Goal: Communication & Community: Answer question/provide support

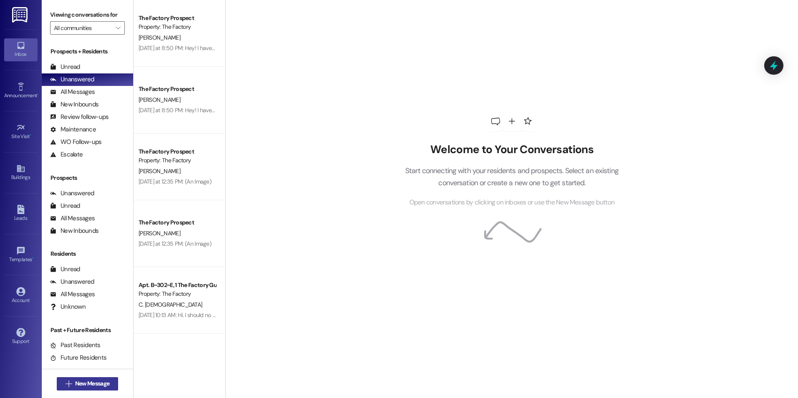
click at [94, 384] on span "New Message" at bounding box center [92, 383] width 34 height 9
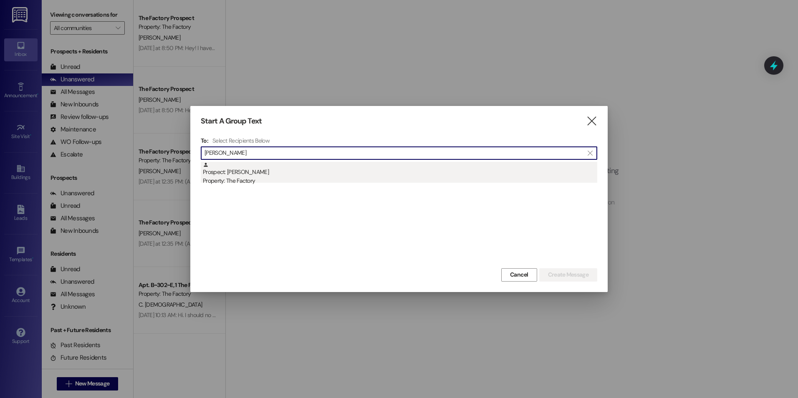
type input "[PERSON_NAME]"
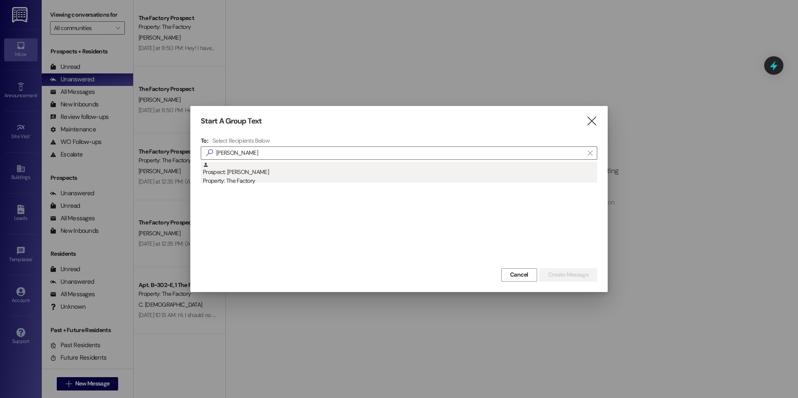
click at [253, 175] on div "Prospect: [PERSON_NAME] Property: The Factory" at bounding box center [400, 174] width 394 height 24
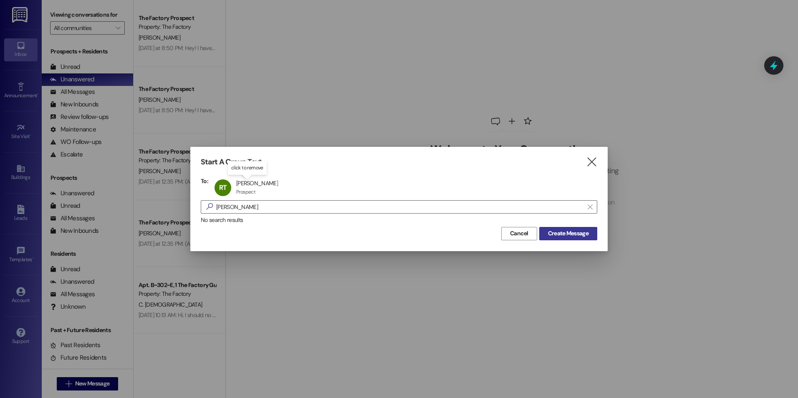
click at [555, 235] on span "Create Message" at bounding box center [568, 233] width 40 height 9
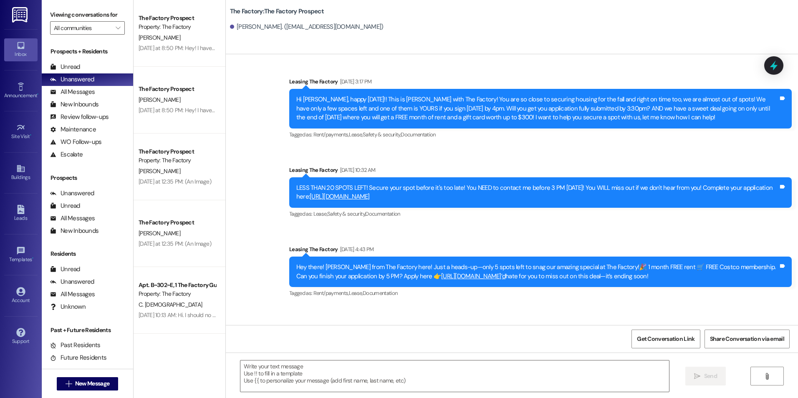
scroll to position [7502, 0]
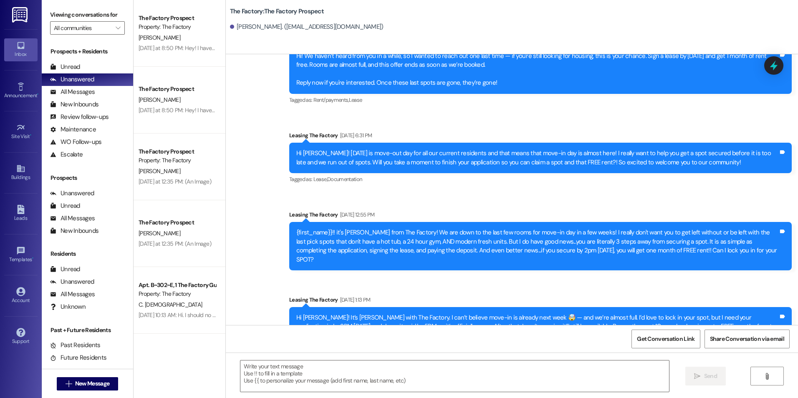
drag, startPoint x: 395, startPoint y: 222, endPoint x: 386, endPoint y: 321, distance: 100.2
click at [361, 379] on textarea at bounding box center [454, 376] width 428 height 31
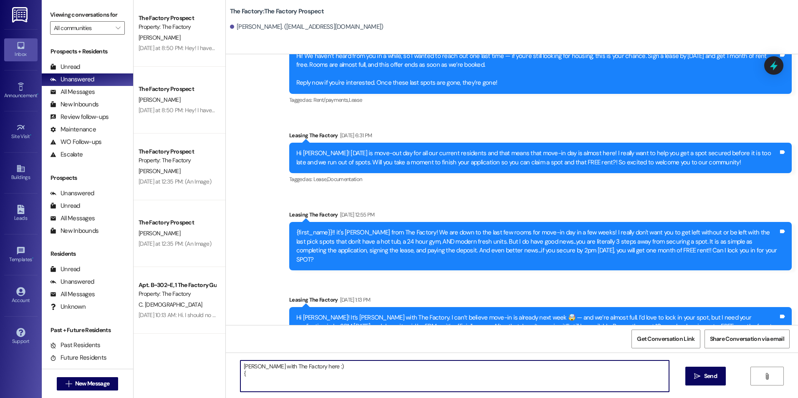
type textarea "[PERSON_NAME] with The Factory here :) {{"
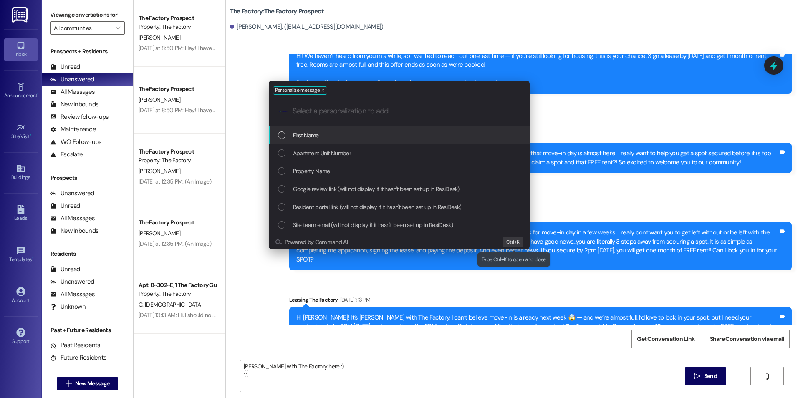
click at [303, 135] on span "First Name" at bounding box center [306, 135] width 26 height 9
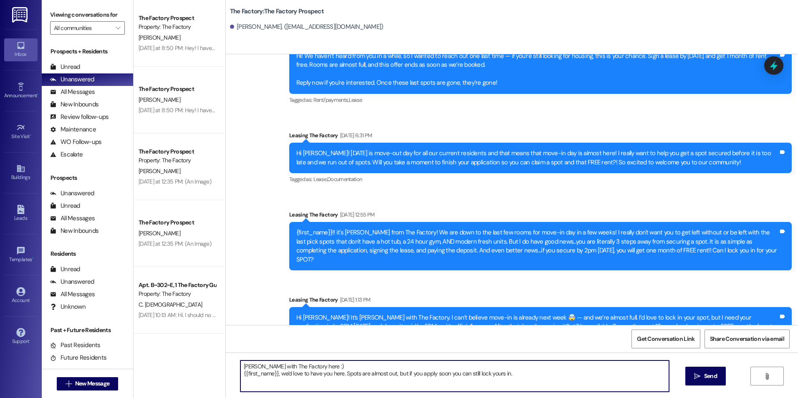
click at [381, 376] on textarea "[PERSON_NAME] with The Factory here :) {{first_name}}, we'd love to have you he…" at bounding box center [454, 376] width 428 height 31
click at [383, 376] on textarea "[PERSON_NAME] with The Factory here :) {{first_name}}, we'd love to have you he…" at bounding box center [454, 376] width 428 height 31
type textarea "[PERSON_NAME] with The Factory here :) {{first_name}}, we'd love to have you he…"
click at [422, 383] on textarea "[PERSON_NAME] with The Factory here :) {{first_name}}, we'd love to have you he…" at bounding box center [454, 376] width 428 height 31
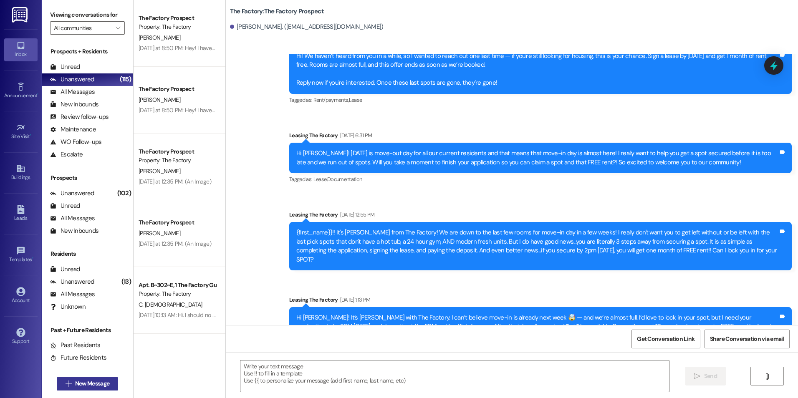
click at [84, 384] on span "New Message" at bounding box center [92, 383] width 34 height 9
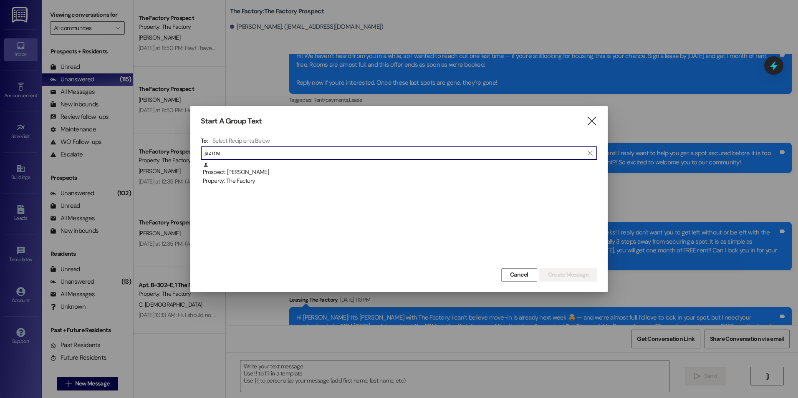
type input "jaz me"
click button "" at bounding box center [590, 153] width 13 height 13
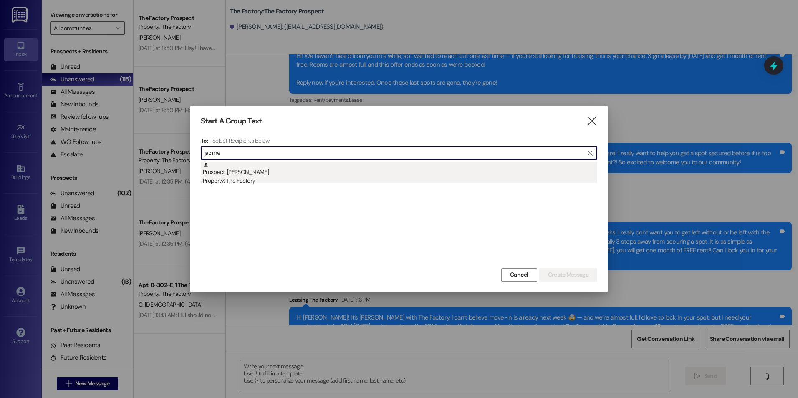
type input "jaz me"
click at [243, 175] on div "Prospect: [PERSON_NAME] Property: The Factory" at bounding box center [400, 174] width 394 height 24
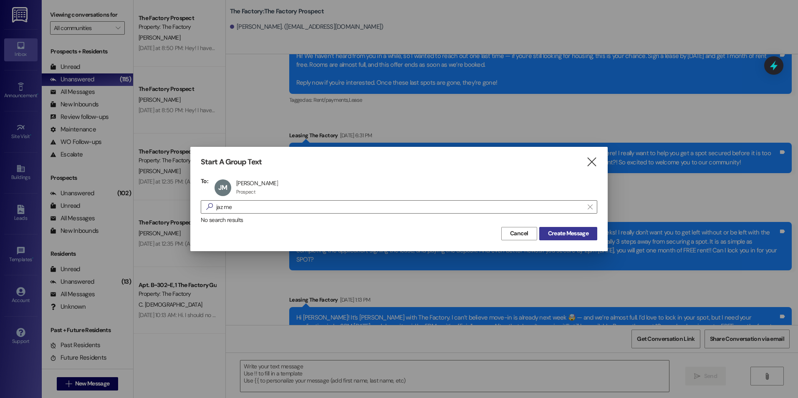
click at [556, 235] on span "Create Message" at bounding box center [568, 233] width 40 height 9
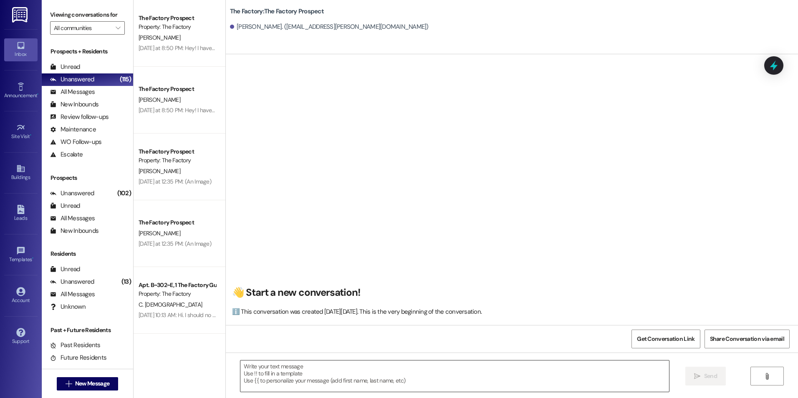
scroll to position [0, 0]
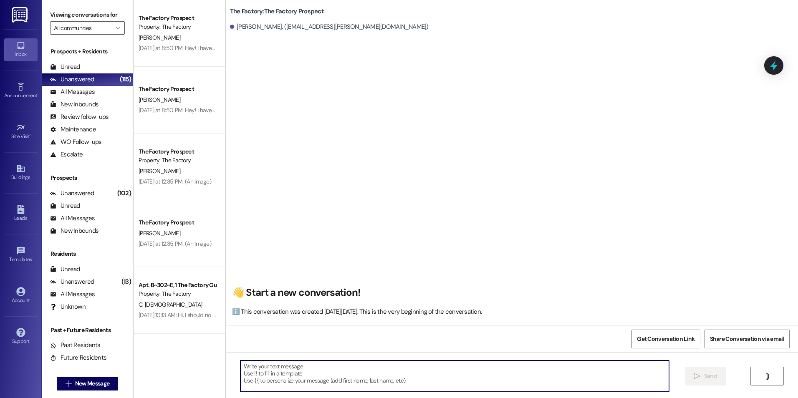
click at [364, 373] on textarea at bounding box center [454, 376] width 428 height 31
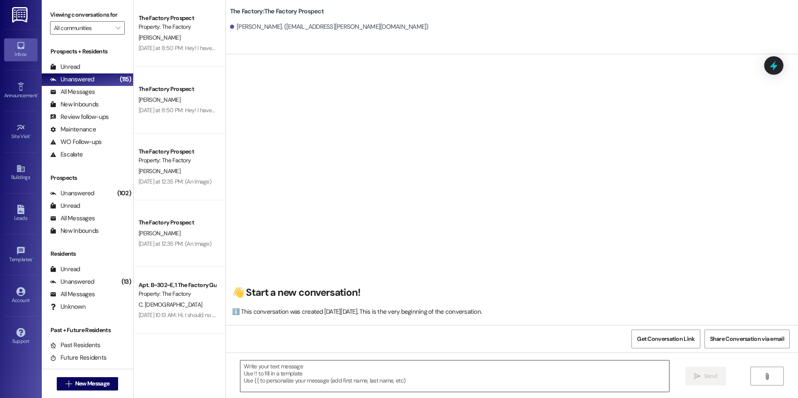
click at [317, 376] on textarea at bounding box center [454, 376] width 428 height 31
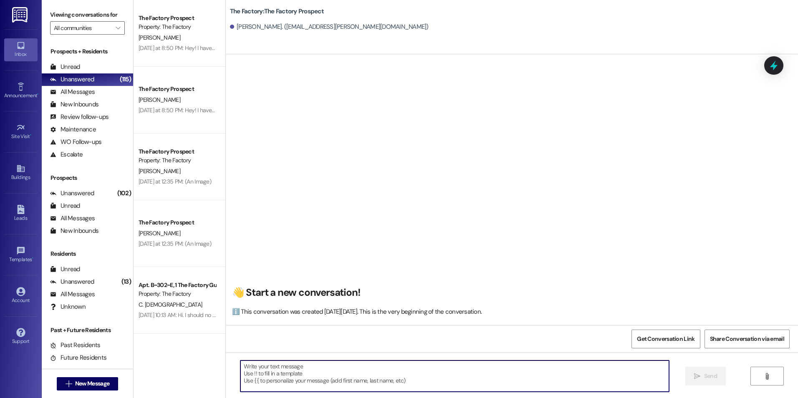
paste textarea "[URL][DOMAIN_NAME]"
type textarea "[URL][DOMAIN_NAME]"
paste textarea "[PERSON_NAME] with The Factory here :) {{first_name}}, we'd love to have you he…"
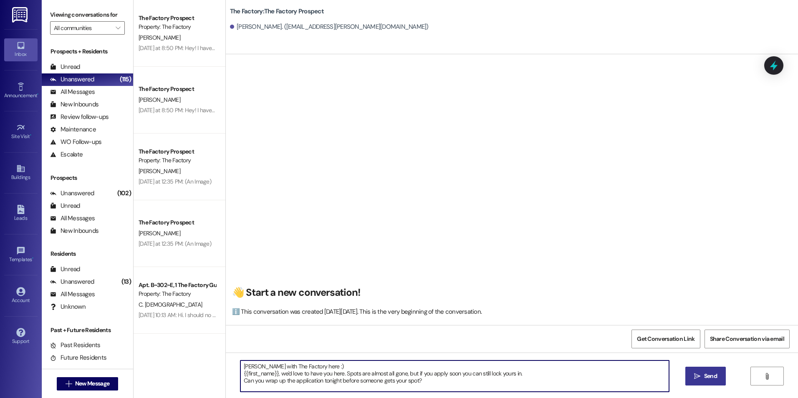
type textarea "[PERSON_NAME] with The Factory here :) {{first_name}}, we'd love to have you he…"
click at [703, 381] on span "Send" at bounding box center [711, 376] width 16 height 9
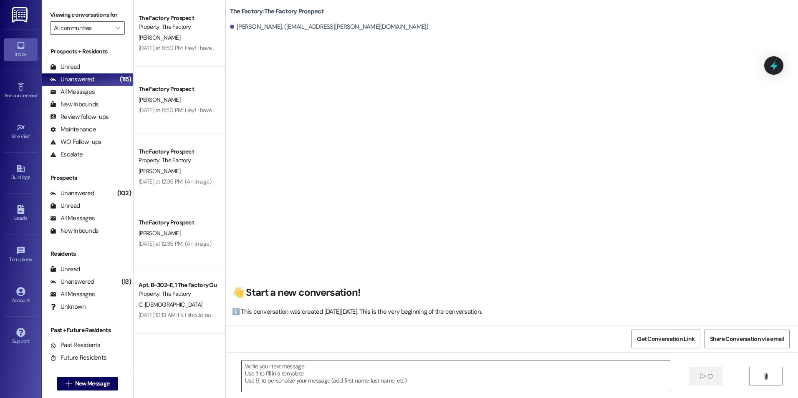
scroll to position [0, 0]
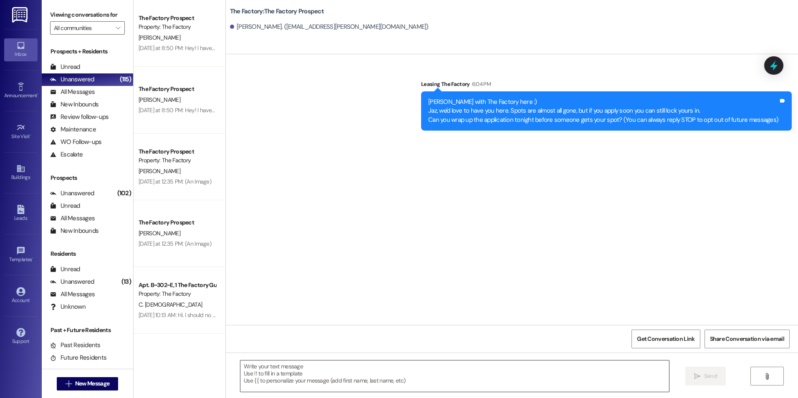
click at [437, 372] on textarea at bounding box center [454, 376] width 428 height 31
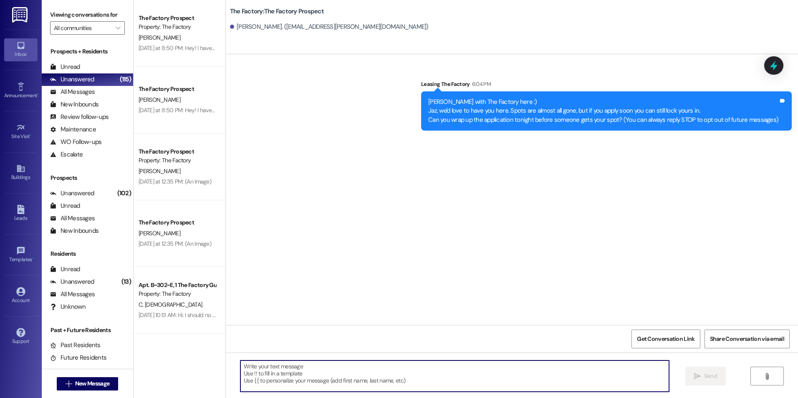
paste textarea "[URL][DOMAIN_NAME]"
type textarea "[URL][DOMAIN_NAME]"
click at [706, 379] on span "Send" at bounding box center [710, 376] width 13 height 9
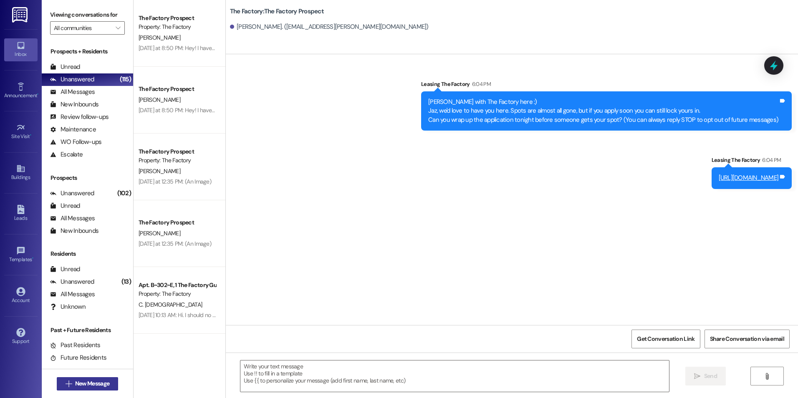
click at [78, 383] on span "New Message" at bounding box center [92, 383] width 34 height 9
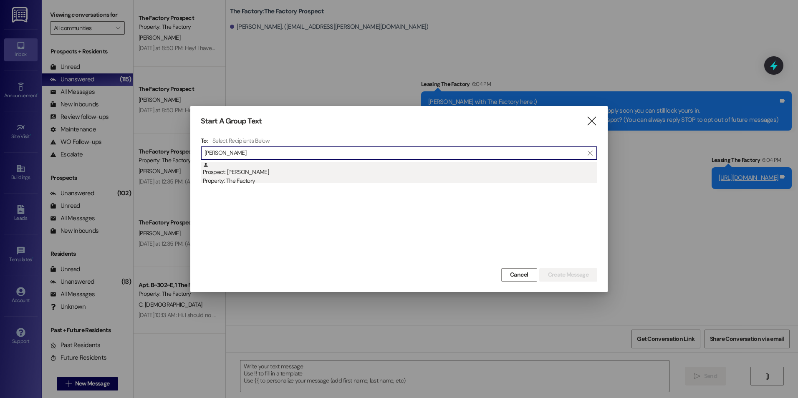
type input "[PERSON_NAME]"
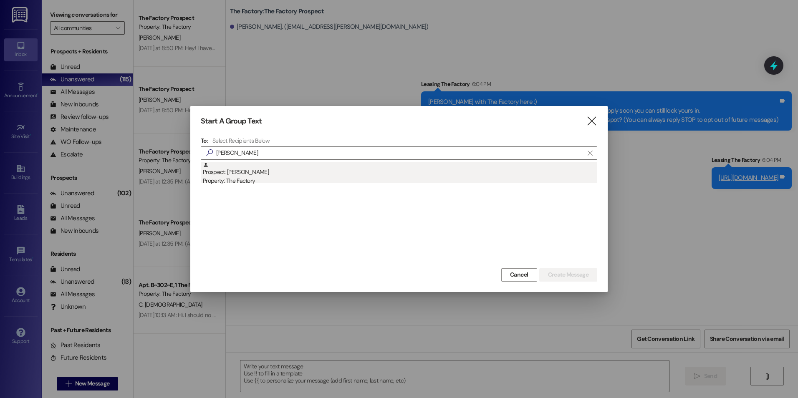
click at [233, 177] on div "Property: The Factory" at bounding box center [400, 181] width 394 height 9
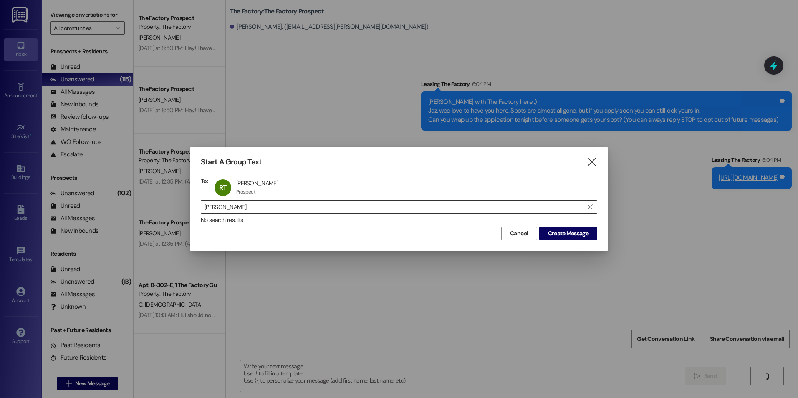
click at [244, 209] on input "[PERSON_NAME]" at bounding box center [394, 207] width 379 height 12
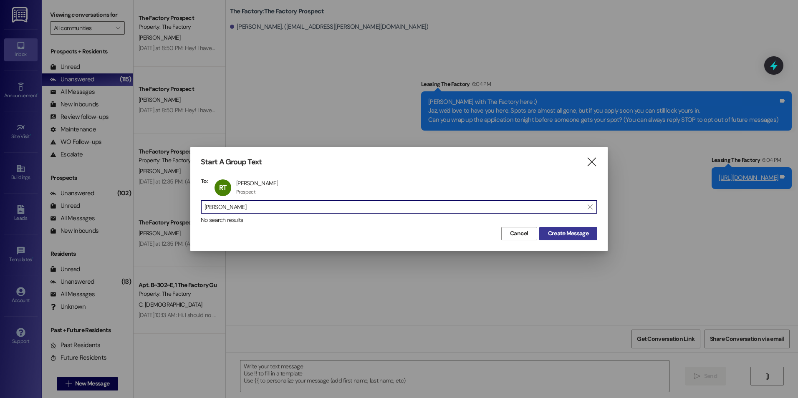
click at [572, 238] on span "Create Message" at bounding box center [568, 233] width 40 height 9
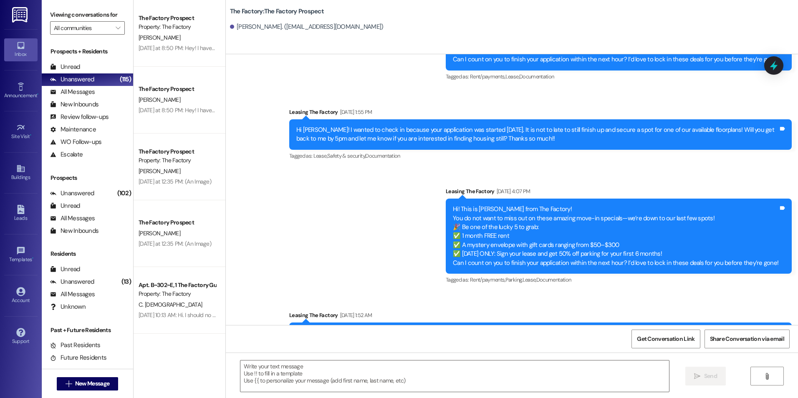
scroll to position [7502, 0]
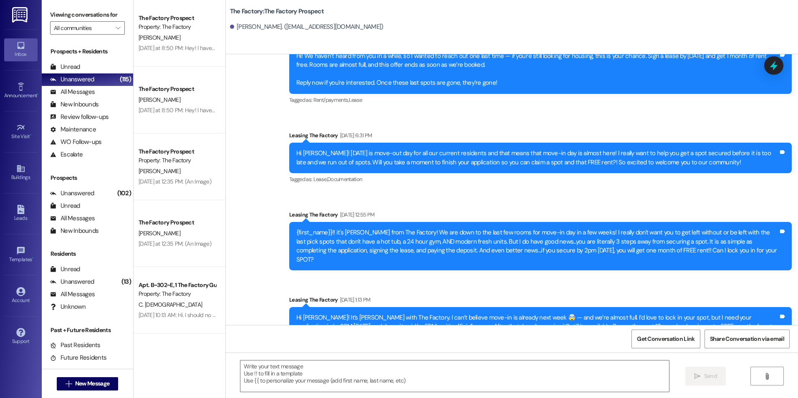
drag, startPoint x: 407, startPoint y: 270, endPoint x: 412, endPoint y: 407, distance: 137.8
click at [392, 377] on textarea at bounding box center [454, 376] width 428 height 31
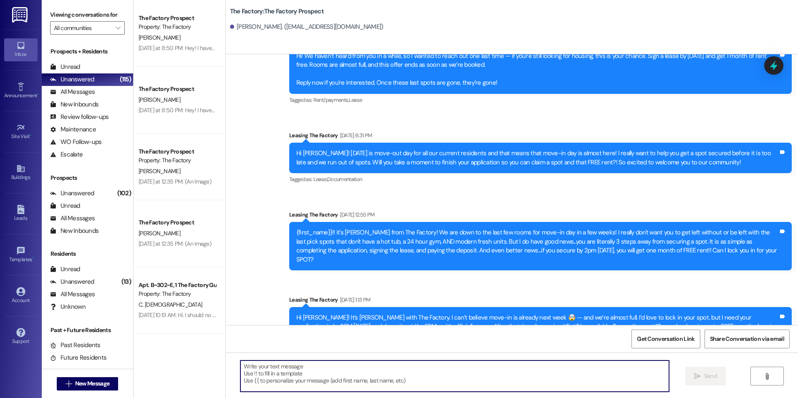
paste textarea "[PERSON_NAME] with The Factory here :) {{first_name}}, we'd love to have you he…"
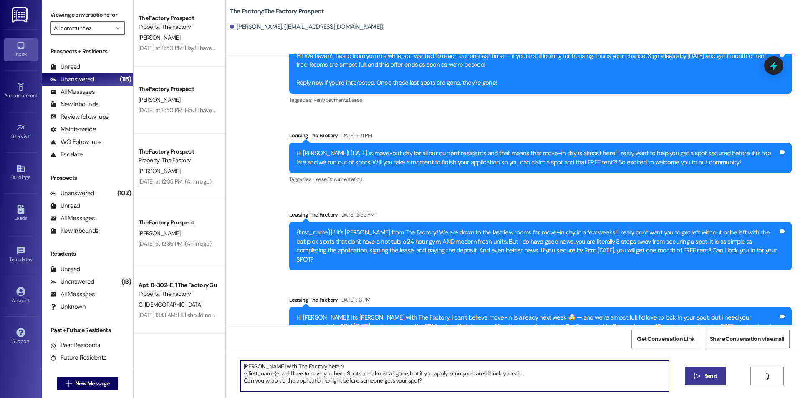
type textarea "[PERSON_NAME] with The Factory here :) {{first_name}}, we'd love to have you he…"
click at [693, 377] on span " Send" at bounding box center [706, 376] width 26 height 9
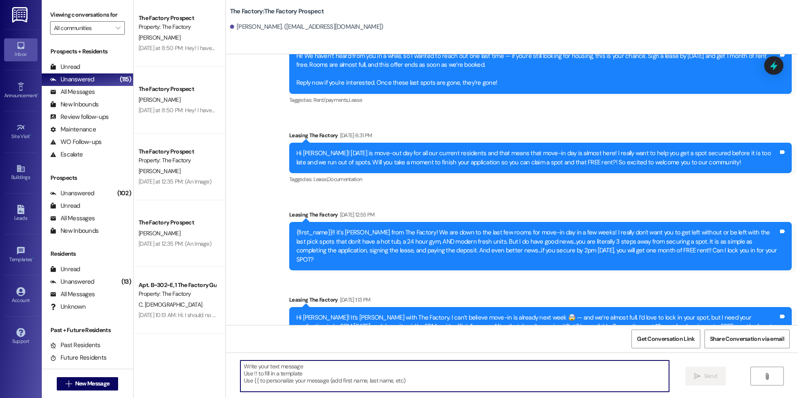
click at [409, 376] on textarea at bounding box center [454, 376] width 428 height 31
paste textarea "[URL][DOMAIN_NAME]"
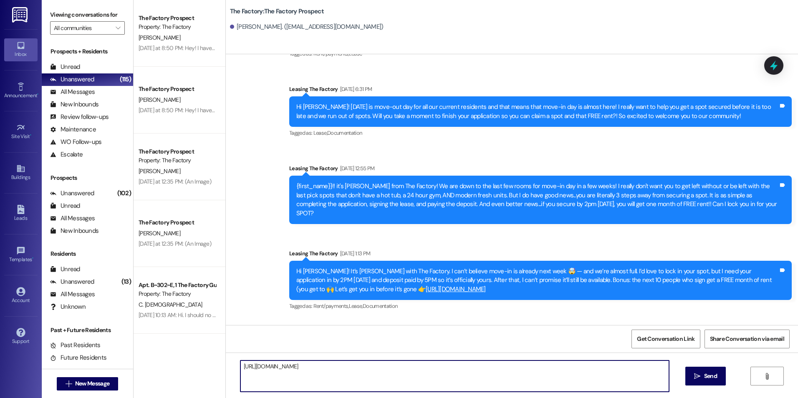
scroll to position [7578, 0]
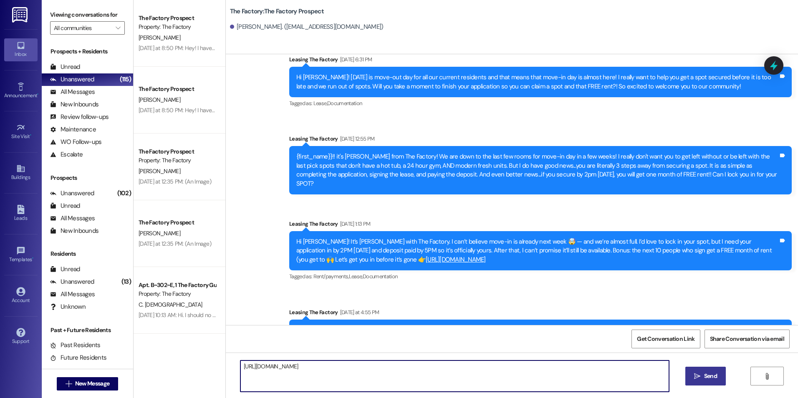
type textarea "[URL][DOMAIN_NAME]"
click at [698, 380] on span " Send" at bounding box center [706, 376] width 26 height 9
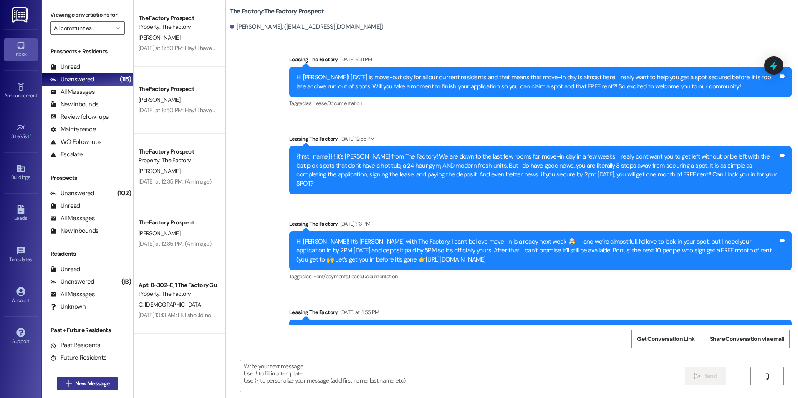
click at [96, 382] on span "New Message" at bounding box center [92, 383] width 34 height 9
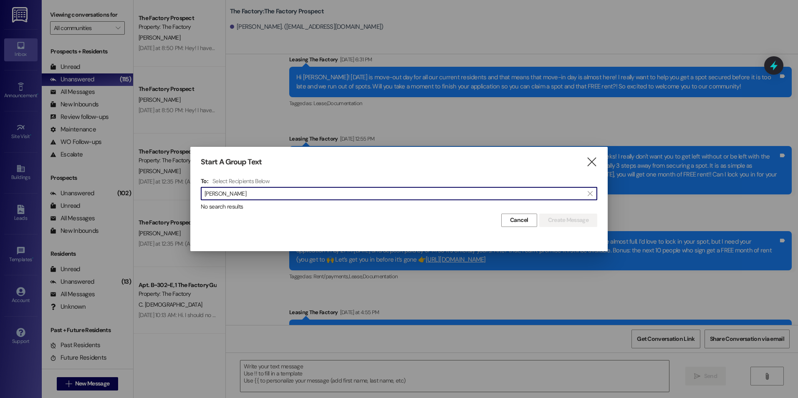
type input "[PERSON_NAME]"
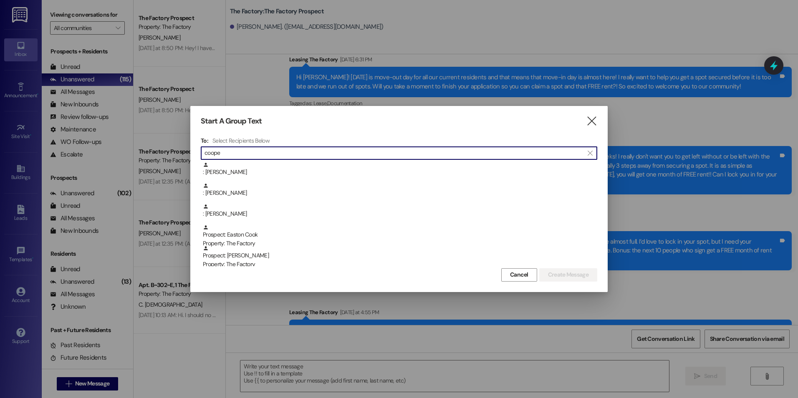
type input "[PERSON_NAME]"
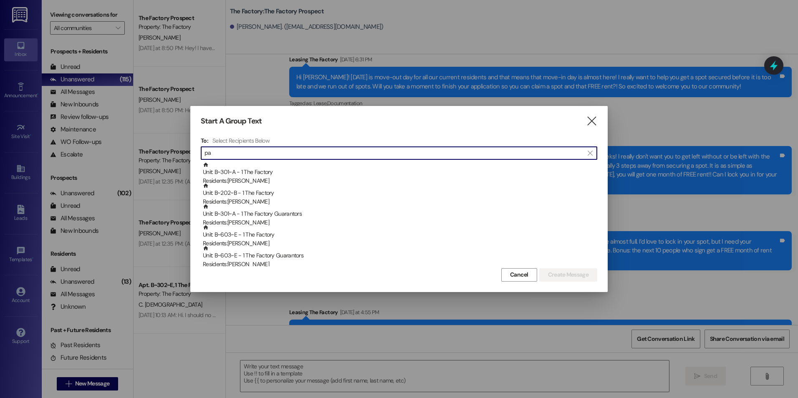
type input "p"
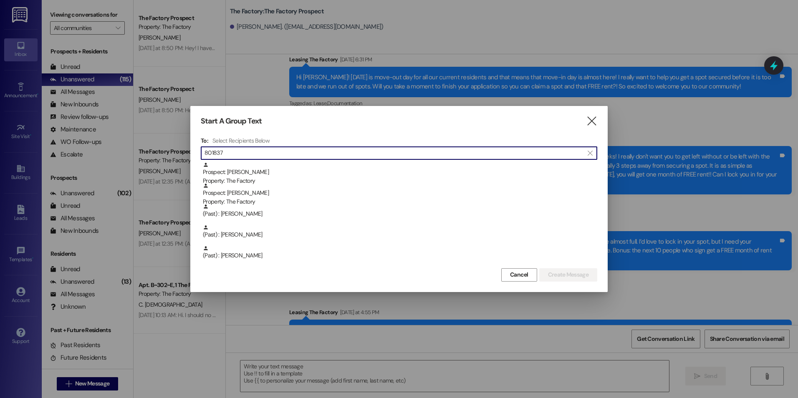
type input "8018371"
type input "[PERSON_NAME]"
click at [248, 182] on div "Property: The Factory" at bounding box center [400, 181] width 394 height 9
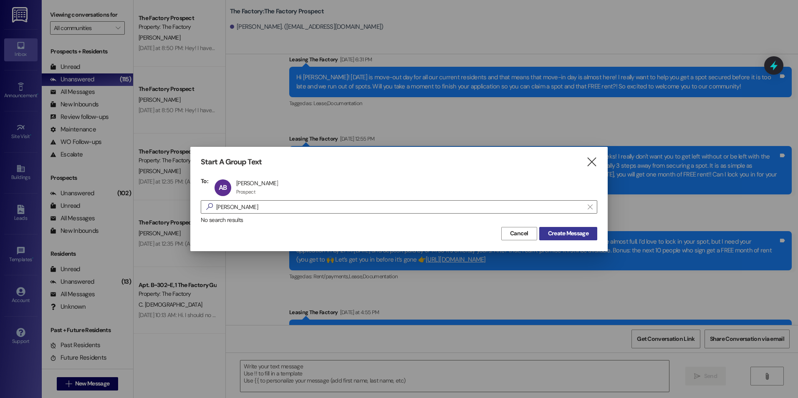
click at [555, 231] on span "Create Message" at bounding box center [568, 233] width 40 height 9
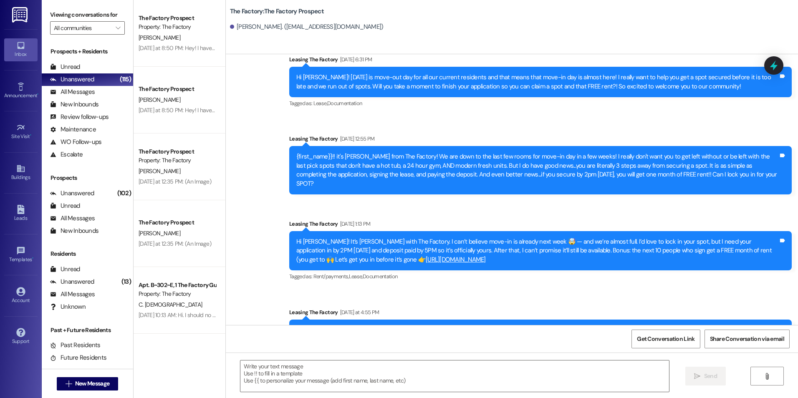
scroll to position [2829, 0]
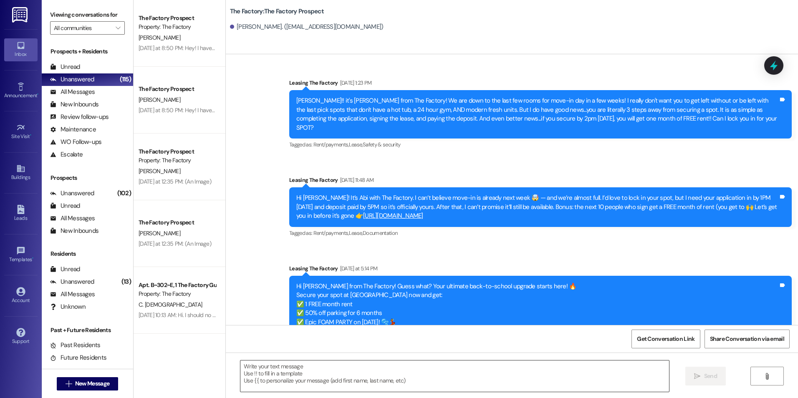
click at [339, 382] on textarea at bounding box center [454, 376] width 428 height 31
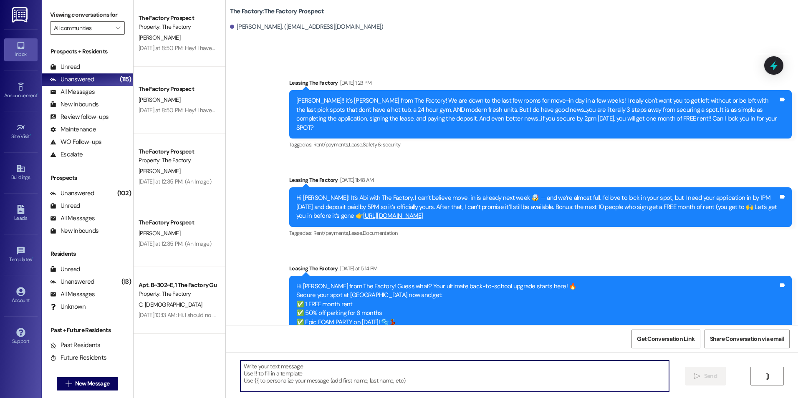
paste textarea "[PERSON_NAME] with The Factory here :) {{first_name}}, we'd love to have you he…"
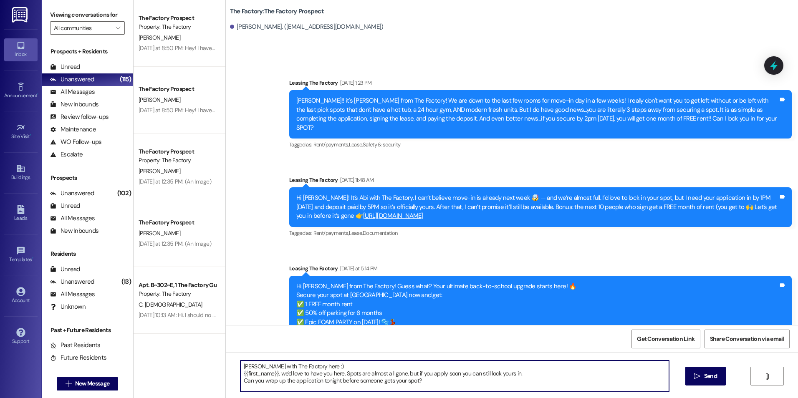
type textarea "[PERSON_NAME] with The Factory here :) {{first_name}}, we'd love to have you he…"
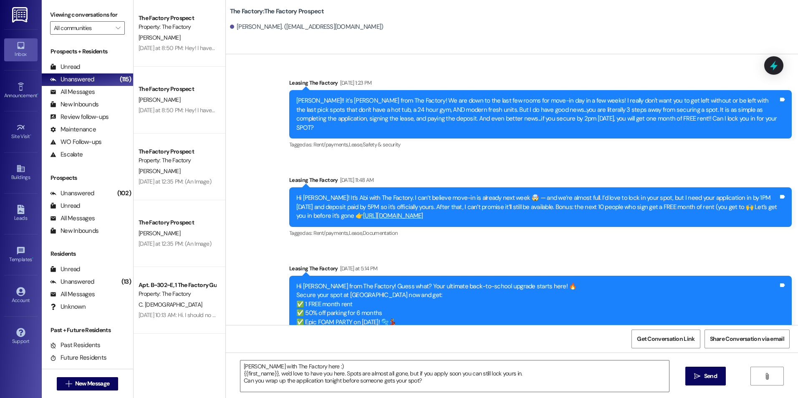
drag, startPoint x: 425, startPoint y: 157, endPoint x: 379, endPoint y: 282, distance: 132.8
drag, startPoint x: 367, startPoint y: 213, endPoint x: 339, endPoint y: 320, distance: 110.0
click at [690, 378] on button " Send" at bounding box center [705, 376] width 40 height 19
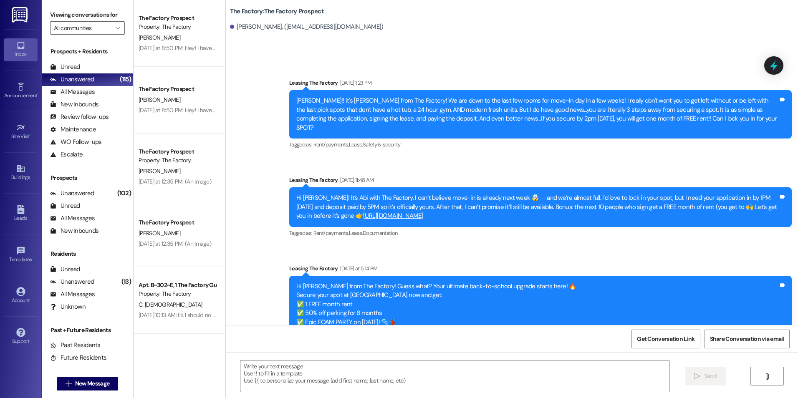
scroll to position [2905, 0]
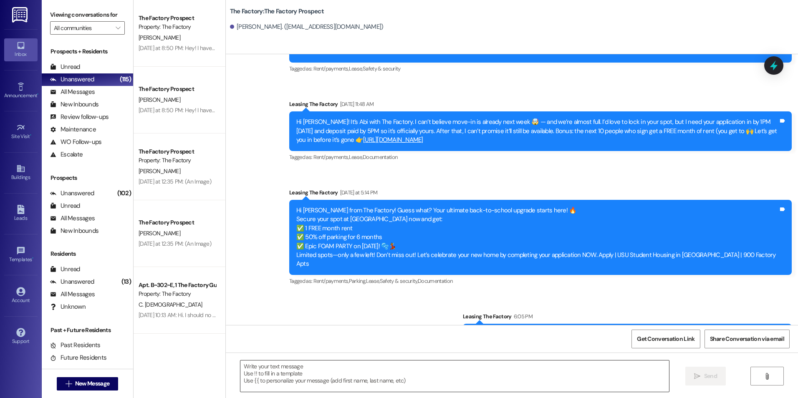
click at [402, 387] on textarea at bounding box center [454, 376] width 428 height 31
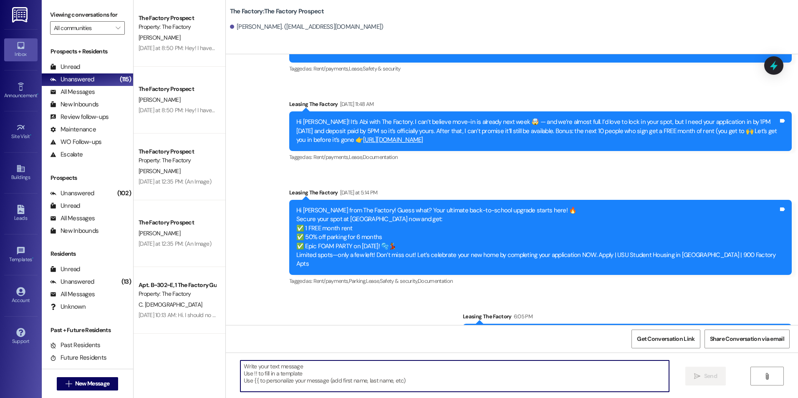
paste textarea "[URL][DOMAIN_NAME]"
type textarea "[URL][DOMAIN_NAME]"
click at [694, 382] on button " Send" at bounding box center [705, 376] width 40 height 19
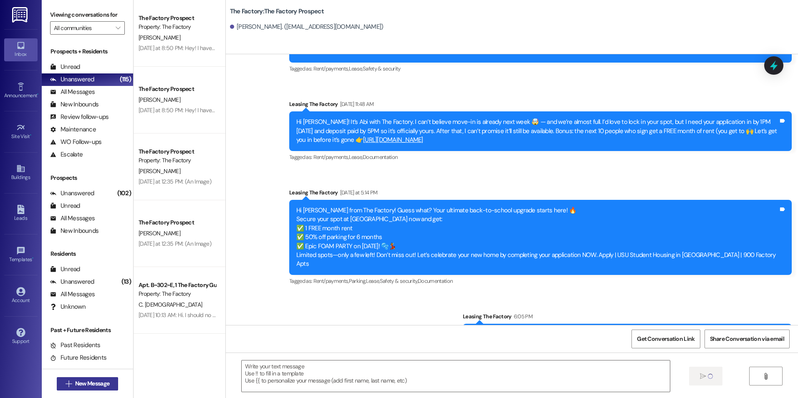
scroll to position [2963, 0]
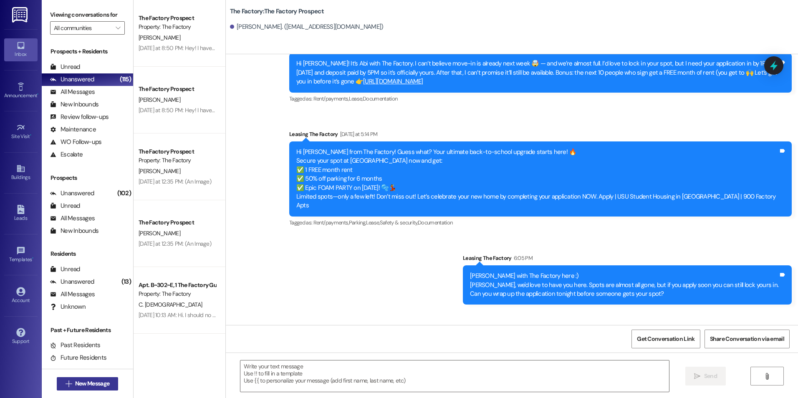
click at [101, 384] on span "New Message" at bounding box center [92, 383] width 34 height 9
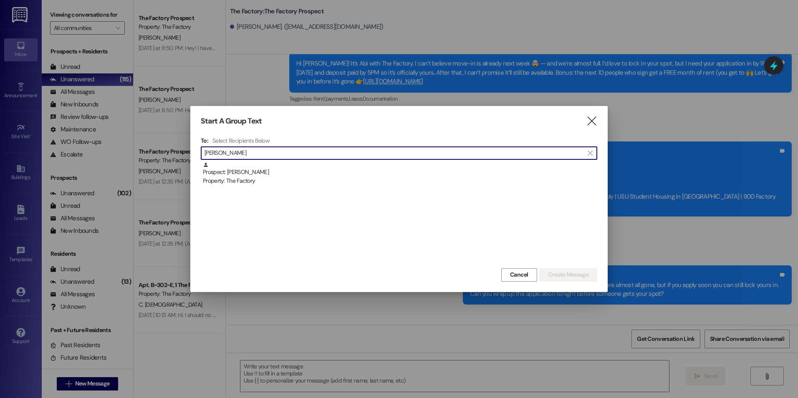
type input "[PERSON_NAME]"
click at [299, 162] on div "Prospect: [PERSON_NAME] Property: The Factory" at bounding box center [400, 174] width 394 height 24
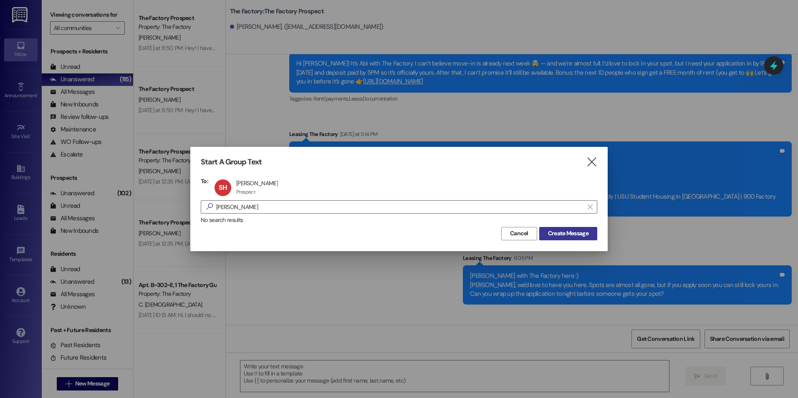
click at [571, 231] on span "Create Message" at bounding box center [568, 233] width 40 height 9
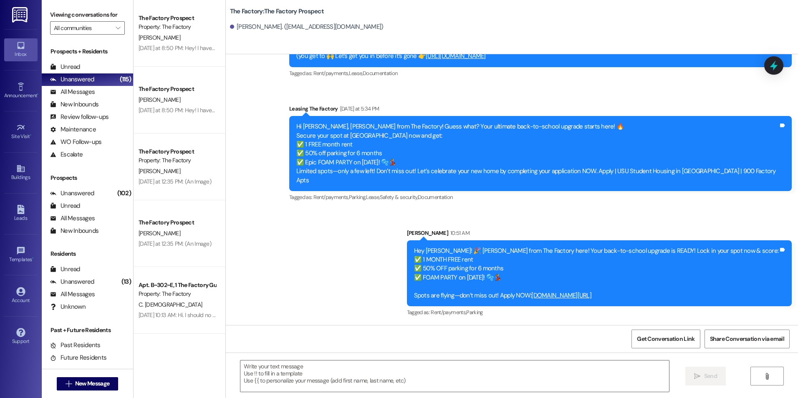
scroll to position [338, 0]
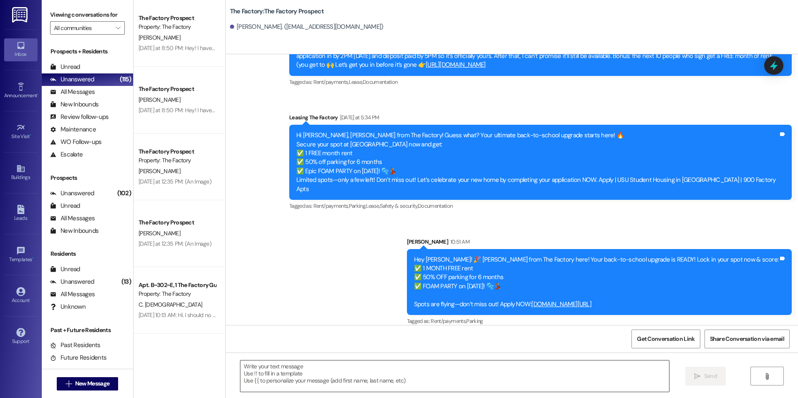
click at [291, 379] on textarea at bounding box center [454, 376] width 428 height 31
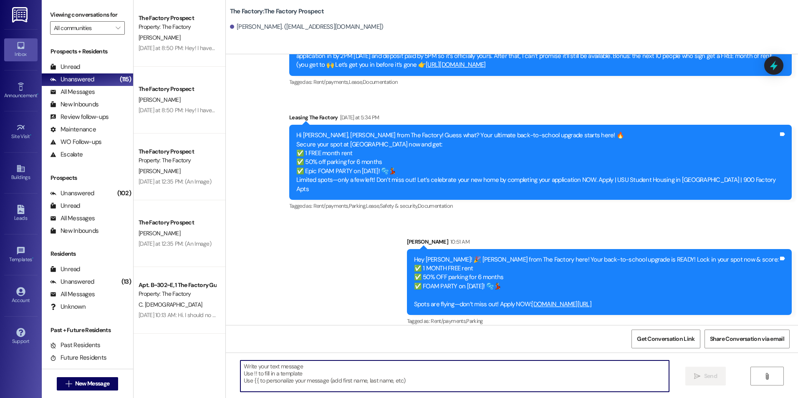
paste textarea "[PERSON_NAME] with The Factory here :) {{first_name}}, we'd love to have you he…"
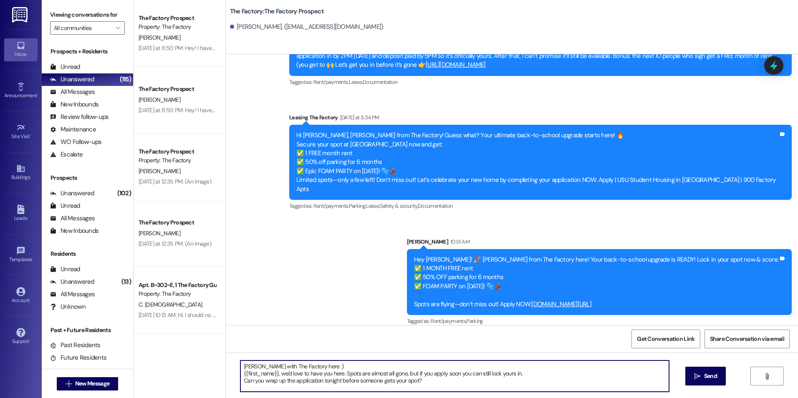
type textarea "[PERSON_NAME] with The Factory here :) {{first_name}}, we'd love to have you he…"
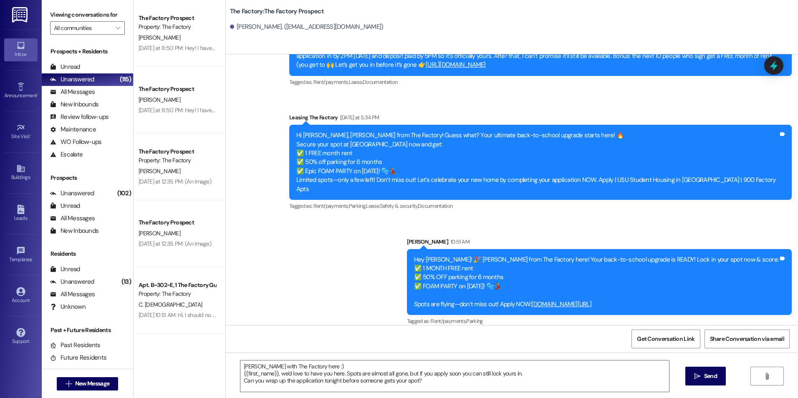
click at [680, 379] on div "[PERSON_NAME] with The Factory here :) {{first_name}}, we'd love to have you he…" at bounding box center [512, 384] width 572 height 63
click at [695, 377] on icon "" at bounding box center [697, 376] width 6 height 7
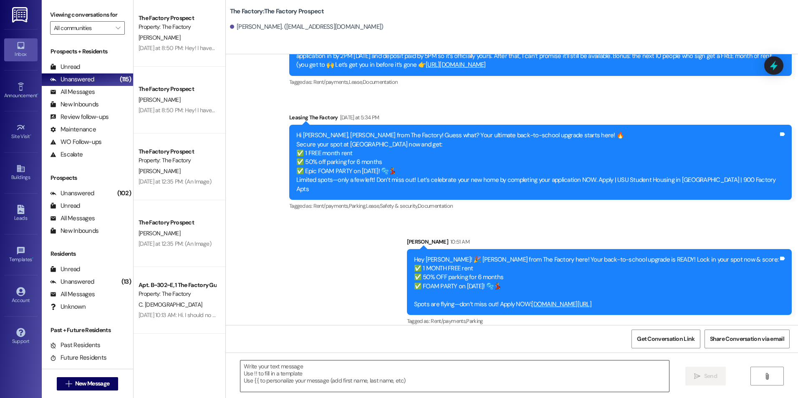
scroll to position [414, 0]
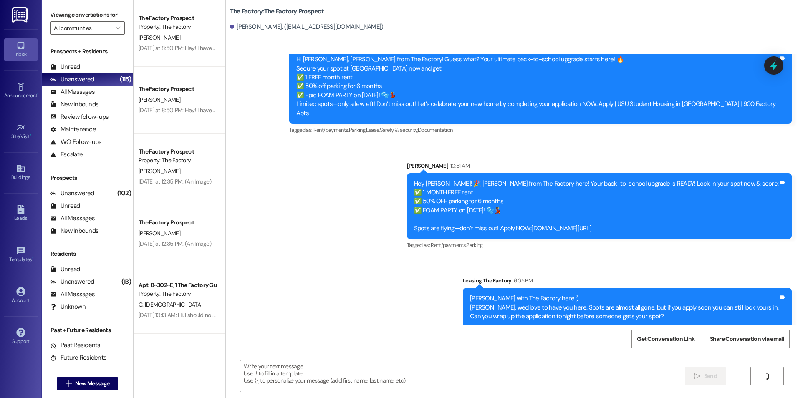
click at [508, 382] on textarea at bounding box center [454, 376] width 428 height 31
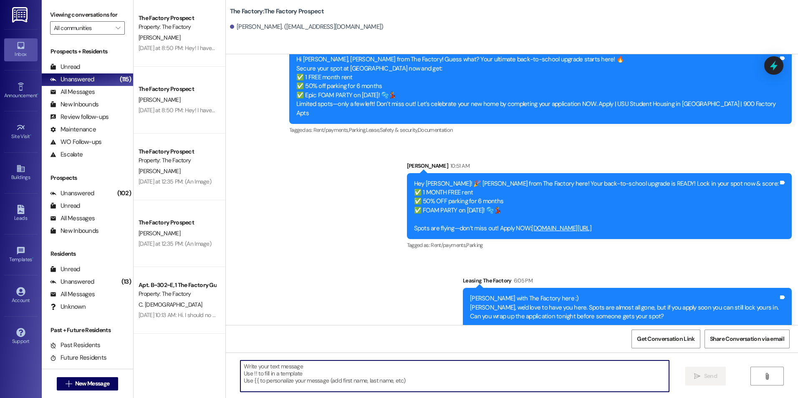
paste textarea "[URL][DOMAIN_NAME]"
type textarea "[URL][DOMAIN_NAME]"
click at [720, 380] on button " Send" at bounding box center [705, 376] width 40 height 19
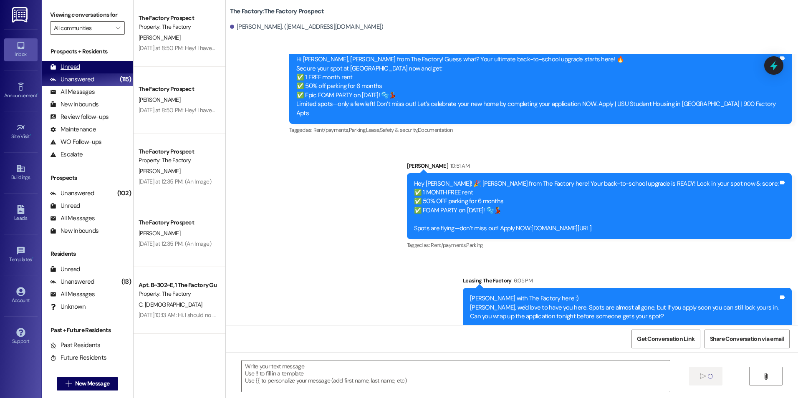
scroll to position [472, 0]
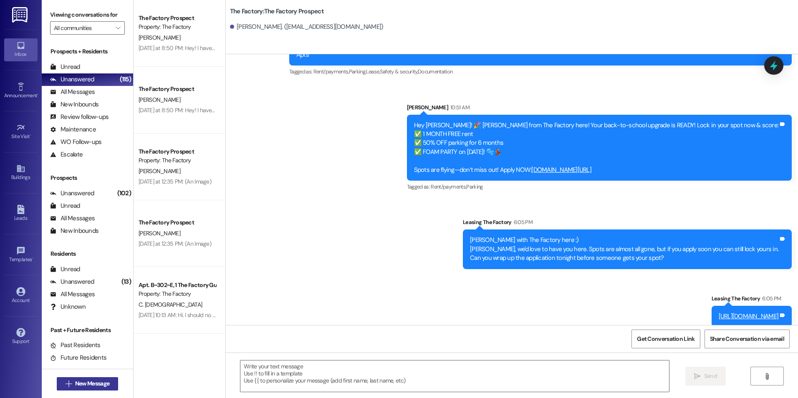
click at [88, 378] on button " New Message" at bounding box center [88, 383] width 62 height 13
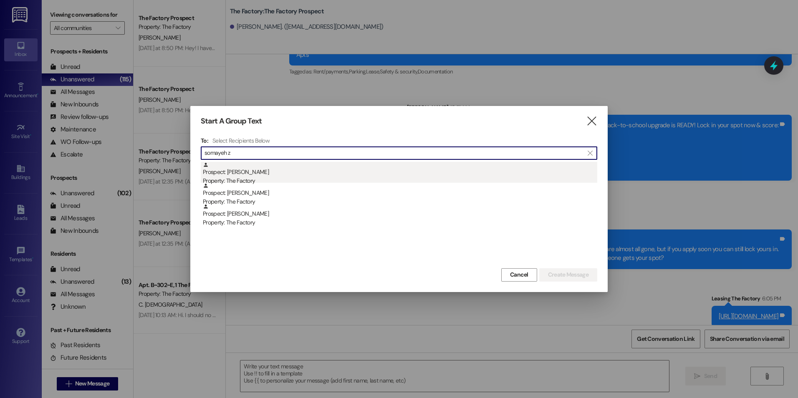
type input "somayeh z"
click at [263, 177] on div "Prospect: [PERSON_NAME] Property: The Factory" at bounding box center [400, 174] width 394 height 24
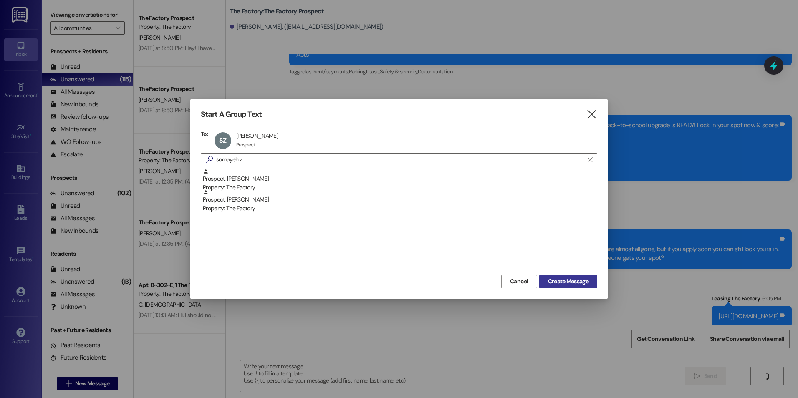
click at [578, 284] on span "Create Message" at bounding box center [568, 281] width 40 height 9
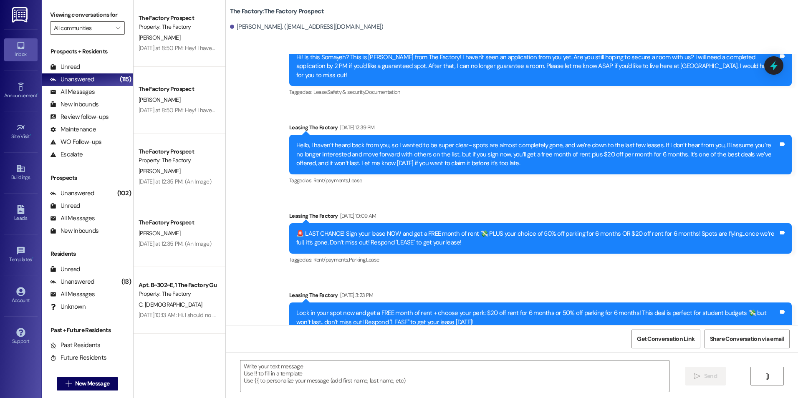
scroll to position [4953, 0]
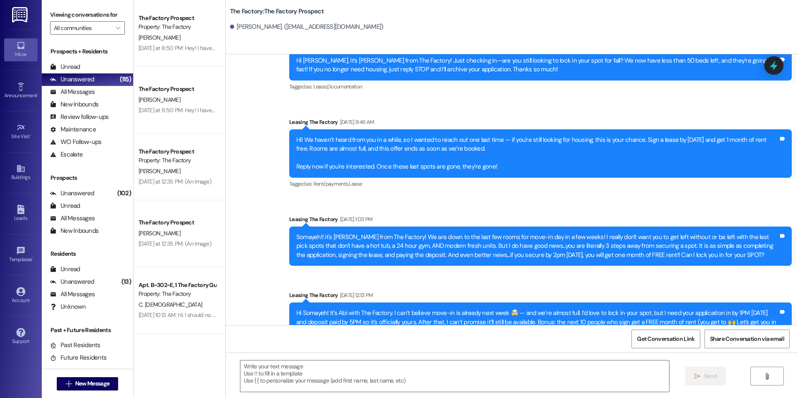
drag, startPoint x: 404, startPoint y: 218, endPoint x: 395, endPoint y: 434, distance: 216.0
click at [427, 380] on textarea at bounding box center [454, 376] width 428 height 31
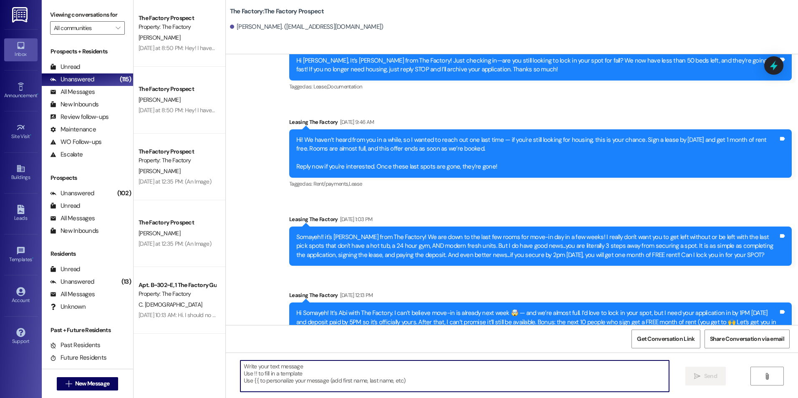
paste textarea "[PERSON_NAME] with The Factory here :) {{first_name}}, we'd love to have you he…"
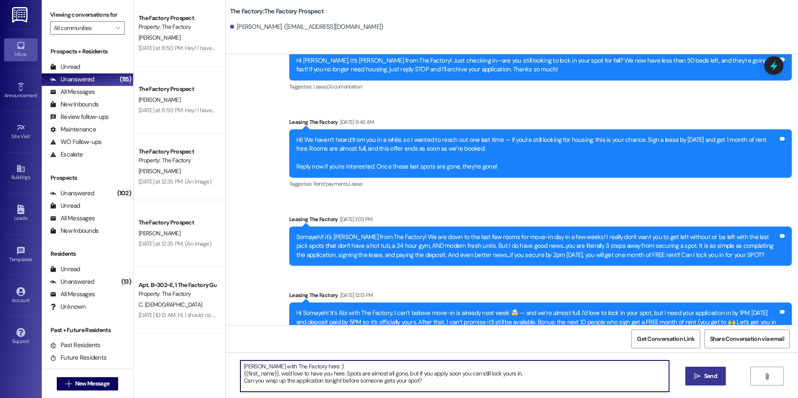
type textarea "[PERSON_NAME] with The Factory here :) {{first_name}}, we'd love to have you he…"
click at [687, 380] on button " Send" at bounding box center [705, 376] width 40 height 19
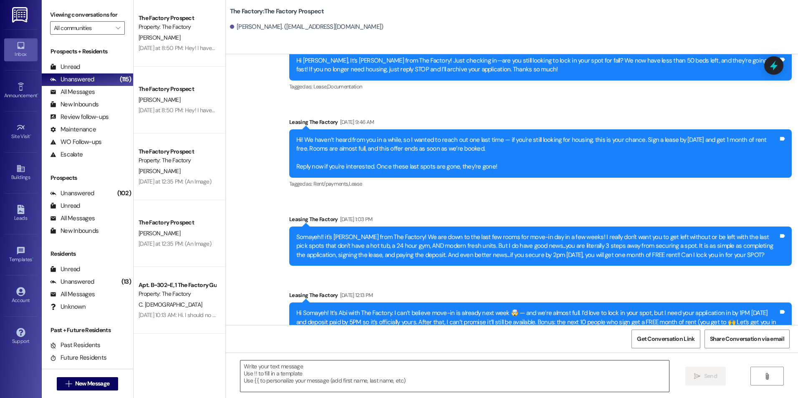
click at [444, 370] on textarea at bounding box center [454, 376] width 428 height 31
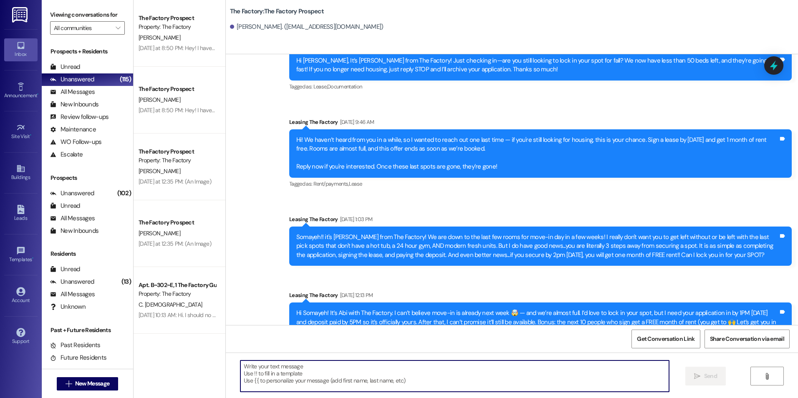
paste textarea "[URL][DOMAIN_NAME]"
type textarea "[URL][DOMAIN_NAME]"
click at [704, 382] on button " Send" at bounding box center [705, 376] width 40 height 19
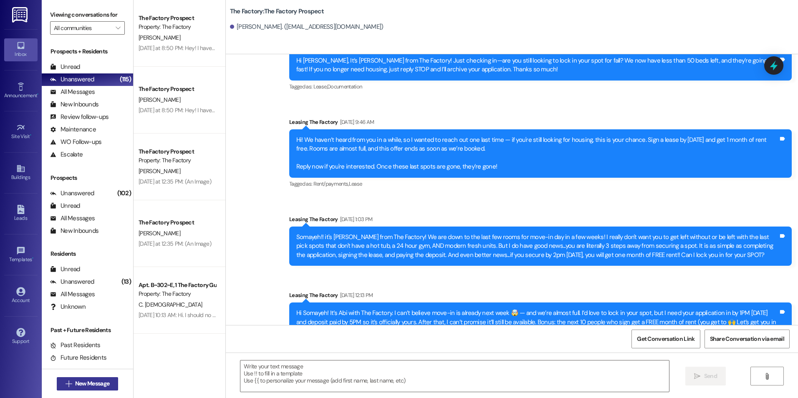
click at [88, 385] on span "New Message" at bounding box center [92, 383] width 34 height 9
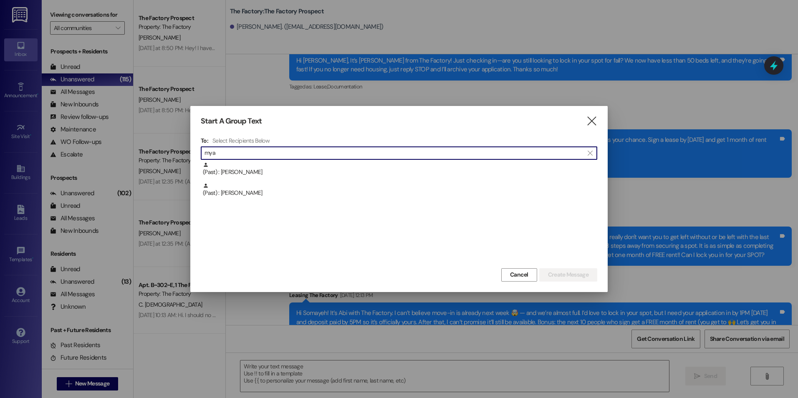
type input "mya"
type input "[PERSON_NAME]"
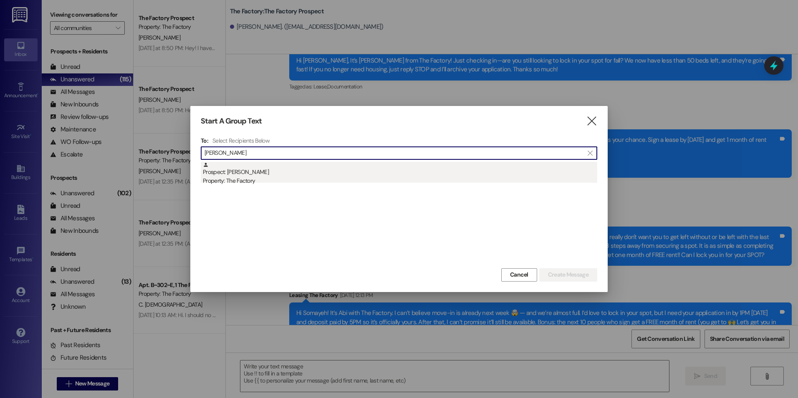
click at [276, 183] on div "Property: The Factory" at bounding box center [400, 181] width 394 height 9
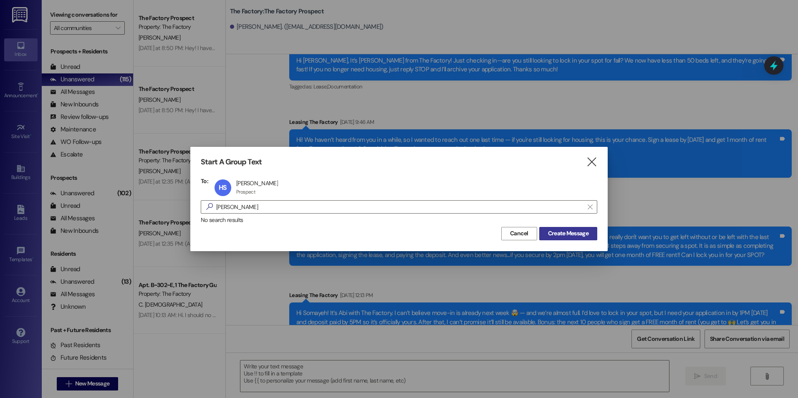
click at [564, 236] on span "Create Message" at bounding box center [568, 233] width 40 height 9
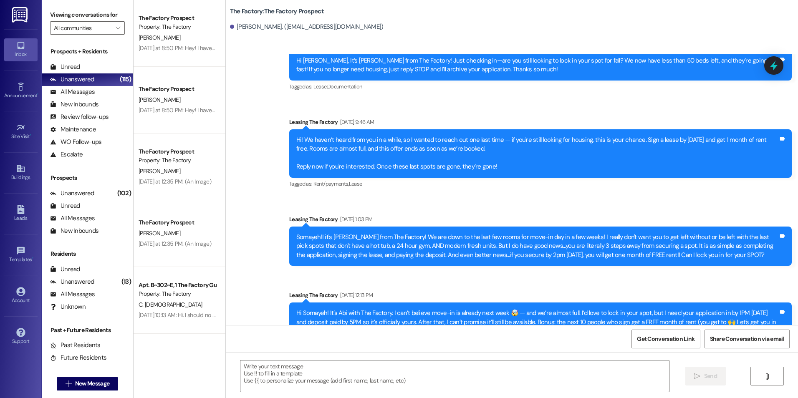
scroll to position [0, 0]
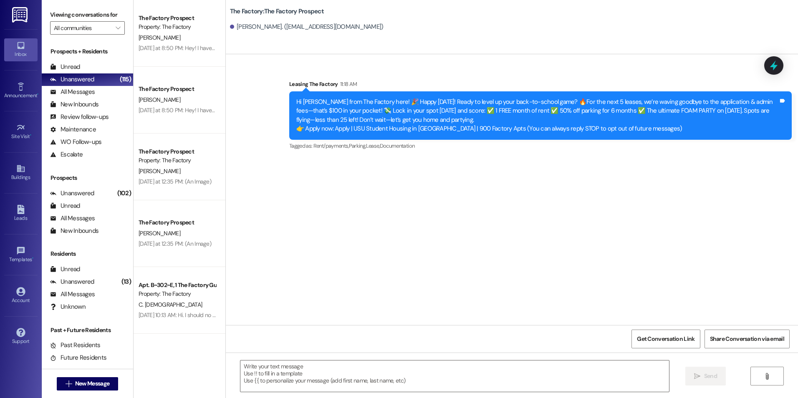
drag, startPoint x: 368, startPoint y: 263, endPoint x: 366, endPoint y: 272, distance: 8.9
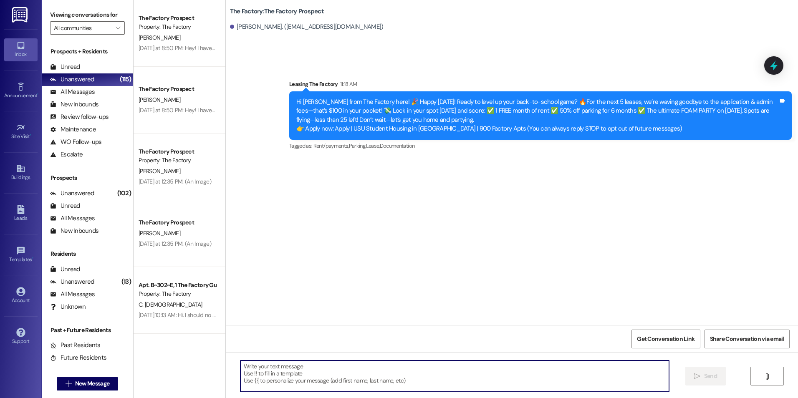
click at [334, 377] on textarea at bounding box center [454, 376] width 428 height 31
paste textarea "[PERSON_NAME] with The Factory here :) {{first_name}}, we'd love to have you he…"
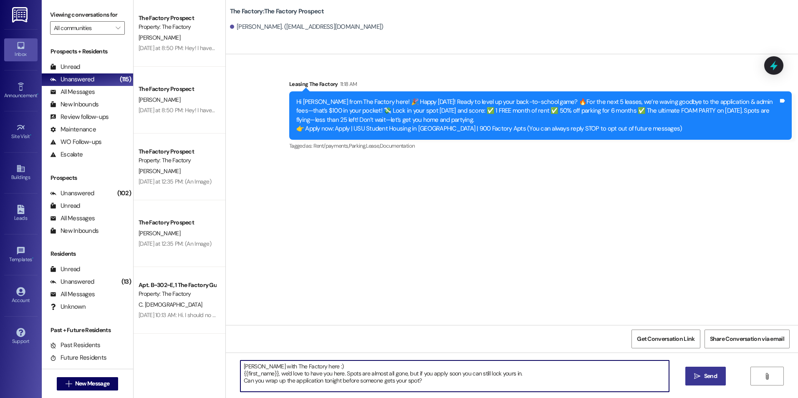
type textarea "[PERSON_NAME] with The Factory here :) {{first_name}}, we'd love to have you he…"
click at [702, 382] on button " Send" at bounding box center [705, 376] width 40 height 19
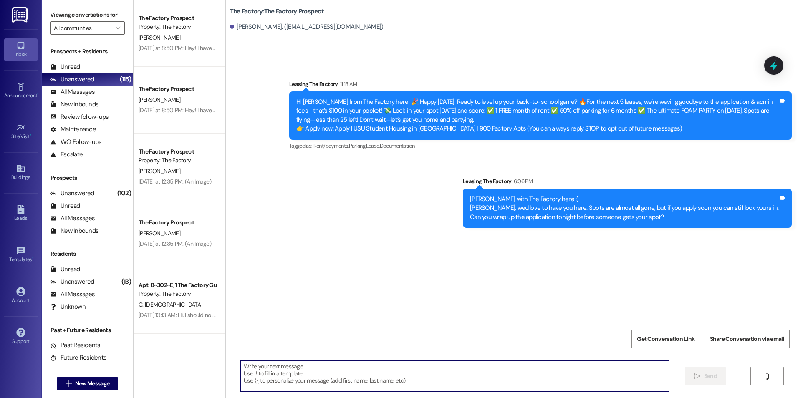
click at [446, 371] on textarea at bounding box center [454, 376] width 428 height 31
paste textarea "[URL][DOMAIN_NAME]"
type textarea "[URL][DOMAIN_NAME]"
click at [702, 381] on button " Send" at bounding box center [705, 376] width 40 height 19
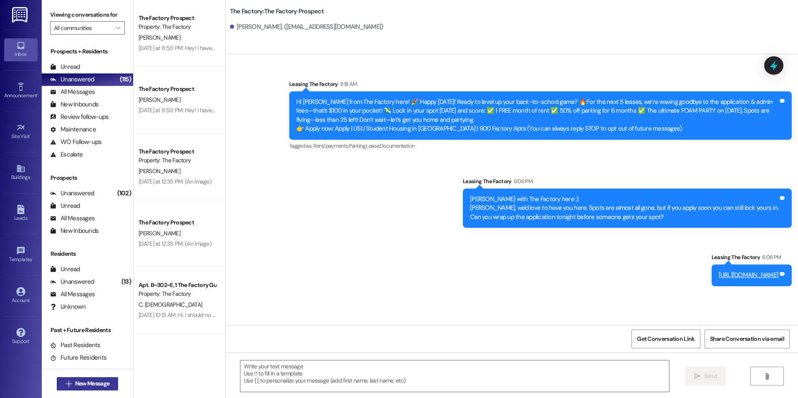
click at [90, 386] on span "New Message" at bounding box center [92, 383] width 34 height 9
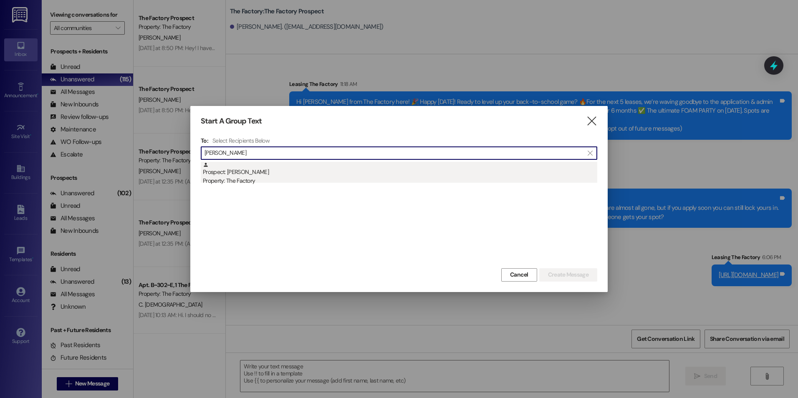
type input "[PERSON_NAME]"
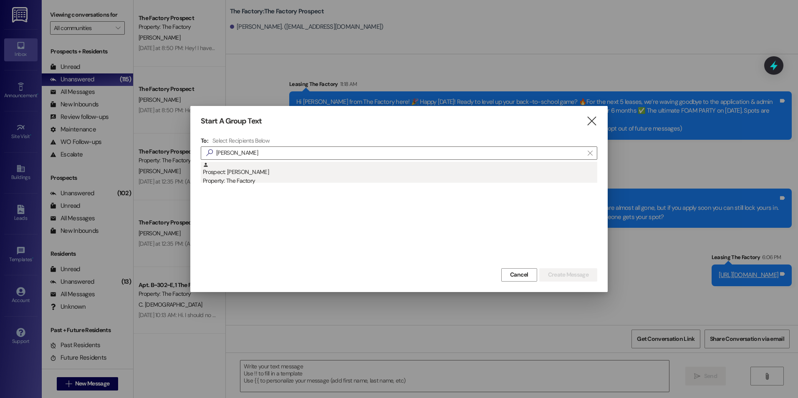
click at [242, 182] on div "Property: The Factory" at bounding box center [400, 181] width 394 height 9
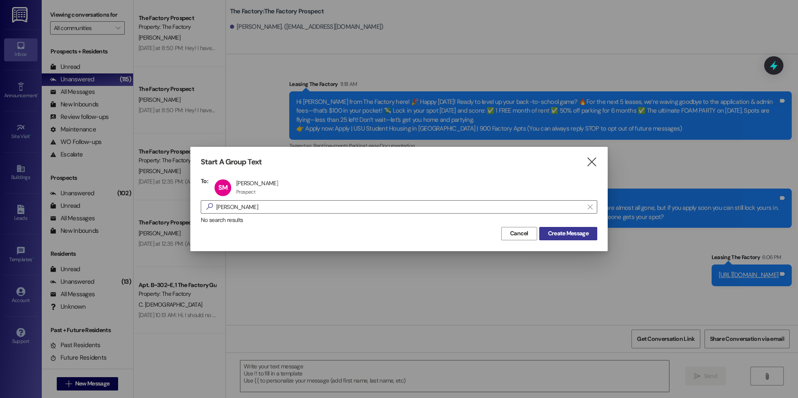
click at [580, 234] on span "Create Message" at bounding box center [568, 233] width 40 height 9
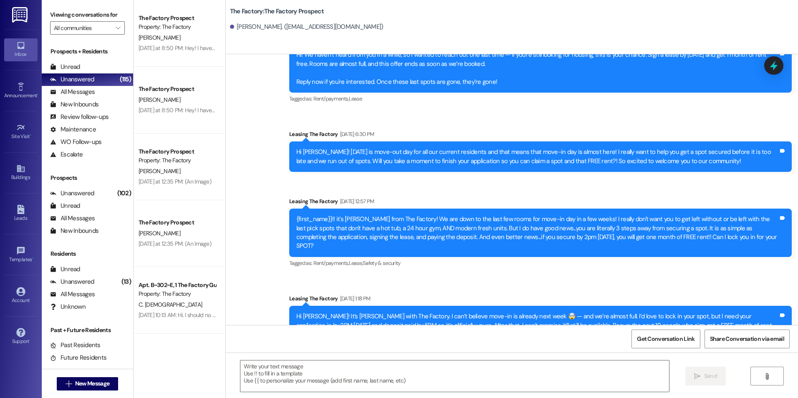
scroll to position [7118, 0]
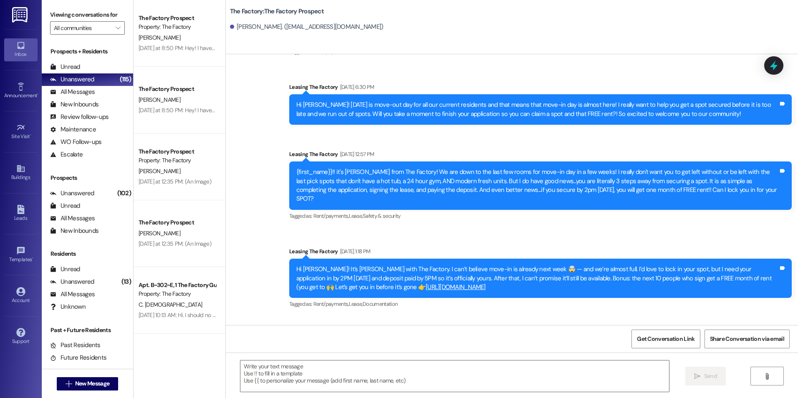
drag, startPoint x: 404, startPoint y: 182, endPoint x: 397, endPoint y: 344, distance: 163.0
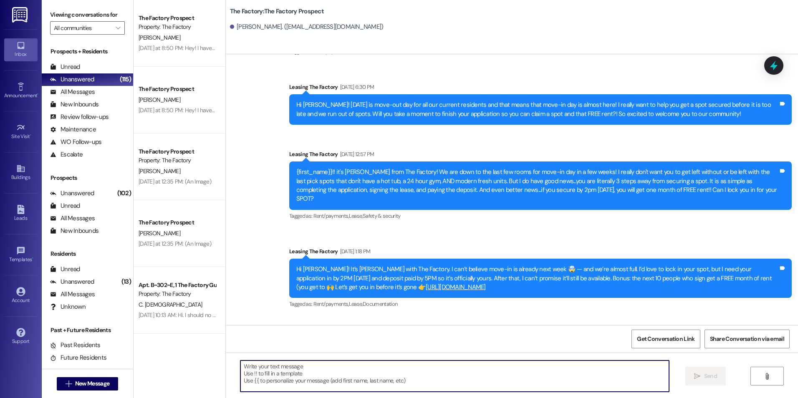
click at [354, 379] on textarea at bounding box center [454, 376] width 428 height 31
paste textarea "[PERSON_NAME] with The Factory here :) {{first_name}}, we'd love to have you he…"
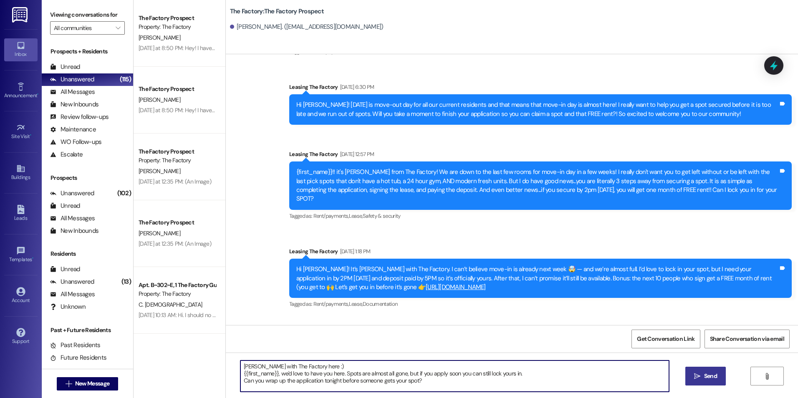
type textarea "[PERSON_NAME] with The Factory here :) {{first_name}}, we'd love to have you he…"
click at [700, 377] on icon "" at bounding box center [697, 376] width 6 height 7
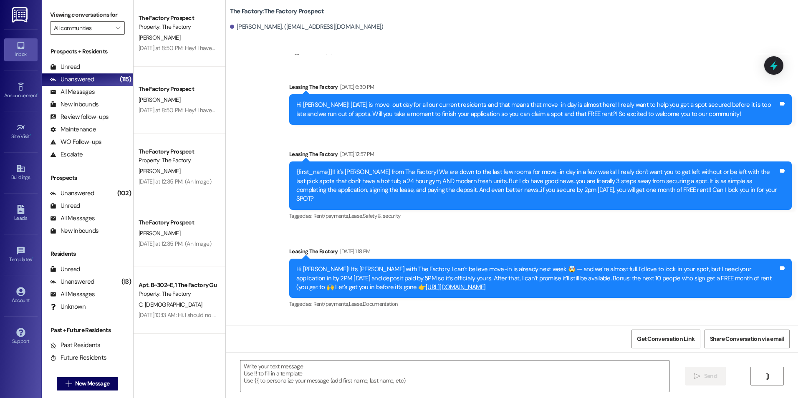
click at [463, 372] on textarea at bounding box center [454, 376] width 428 height 31
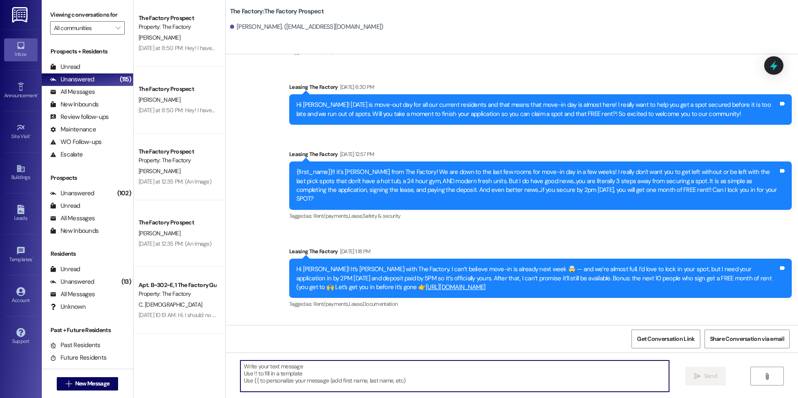
paste textarea "[URL][DOMAIN_NAME]"
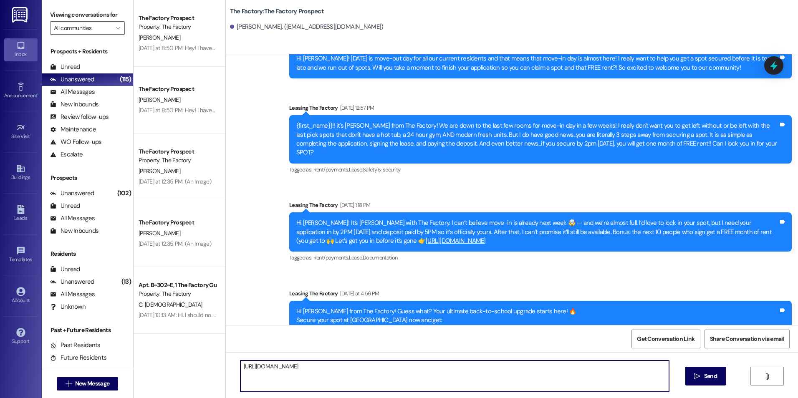
scroll to position [7194, 0]
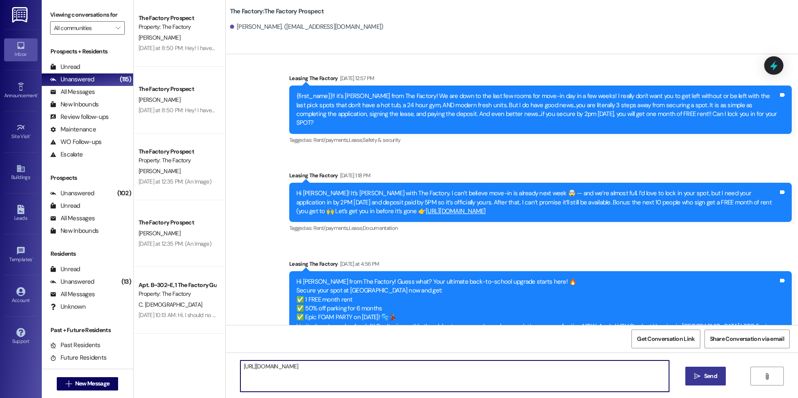
type textarea "[URL][DOMAIN_NAME]"
click at [718, 371] on button " Send" at bounding box center [705, 376] width 40 height 19
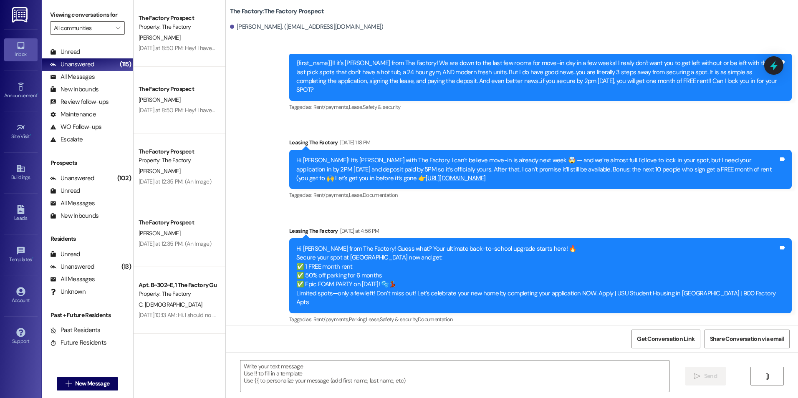
scroll to position [7252, 0]
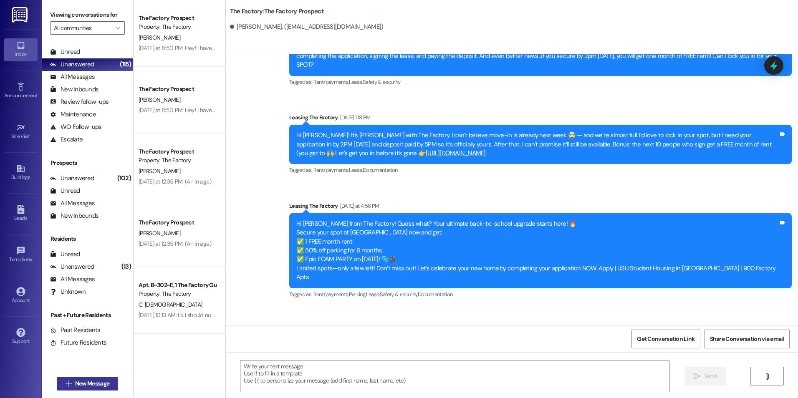
click at [94, 377] on button " New Message" at bounding box center [88, 383] width 62 height 13
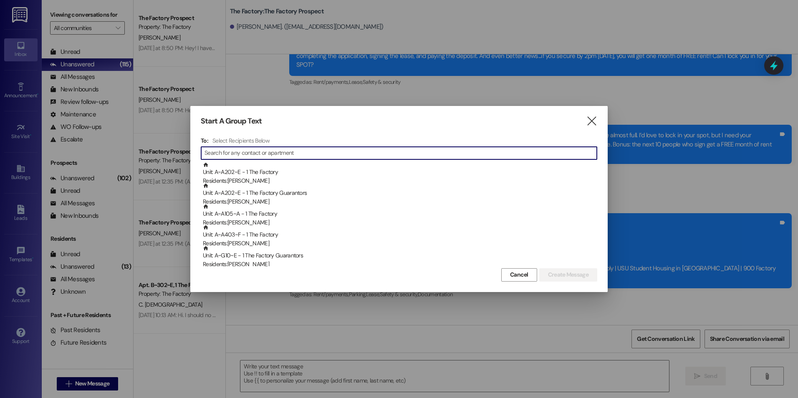
click at [230, 152] on input at bounding box center [401, 153] width 392 height 12
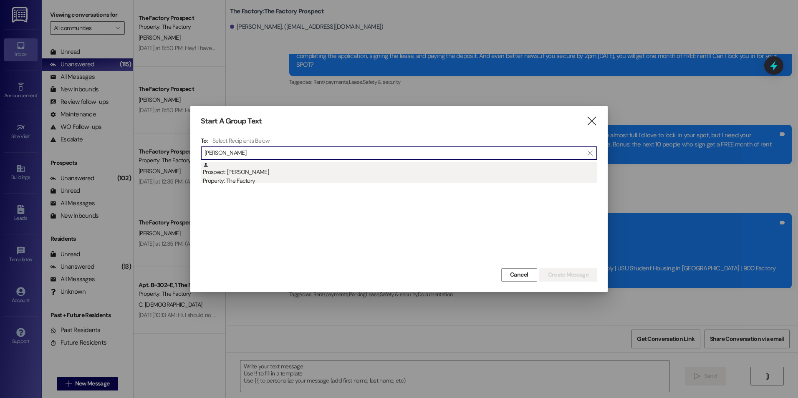
type input "[PERSON_NAME]"
click at [238, 174] on div "Prospect: [PERSON_NAME] Property: The Factory" at bounding box center [400, 174] width 394 height 24
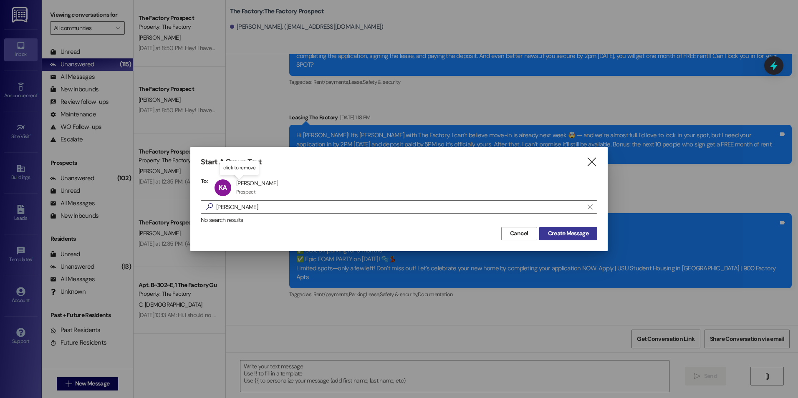
click at [584, 234] on span "Create Message" at bounding box center [568, 233] width 40 height 9
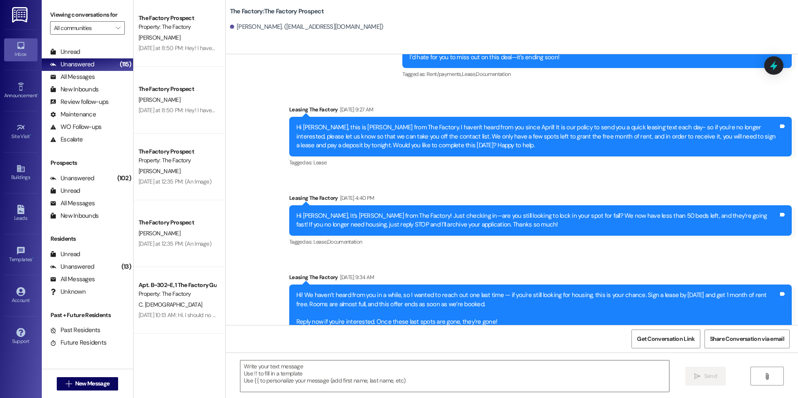
scroll to position [8108, 0]
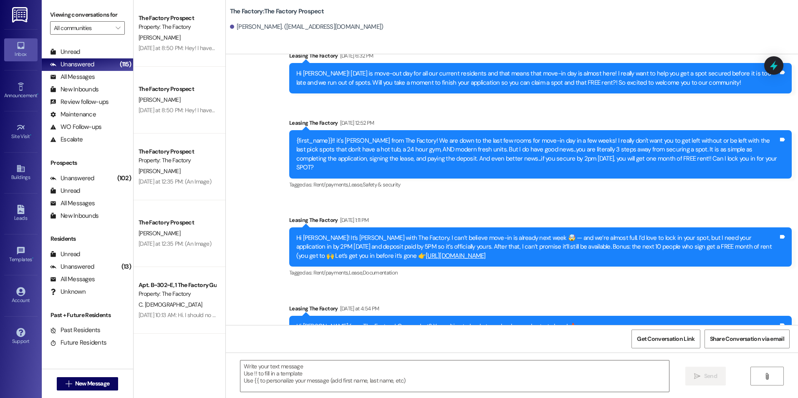
drag, startPoint x: 416, startPoint y: 144, endPoint x: 407, endPoint y: 343, distance: 198.9
click at [406, 343] on div "Get Conversation Link Share Conversation via email" at bounding box center [512, 339] width 572 height 28
click at [382, 373] on textarea at bounding box center [454, 376] width 428 height 31
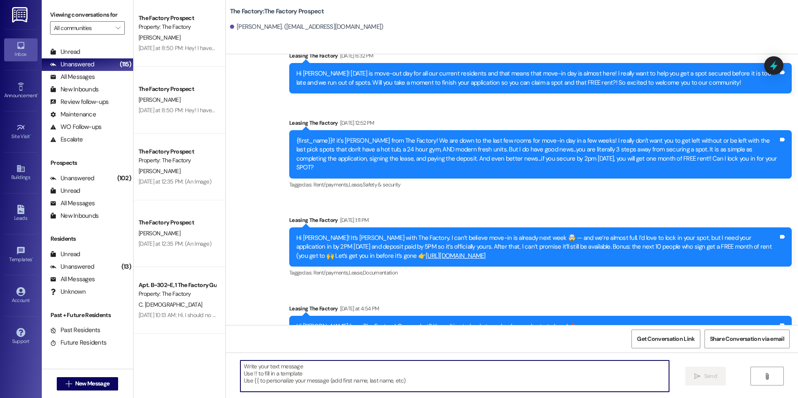
paste textarea "[PERSON_NAME] with The Factory here :) {{first_name}}, we'd love to have you he…"
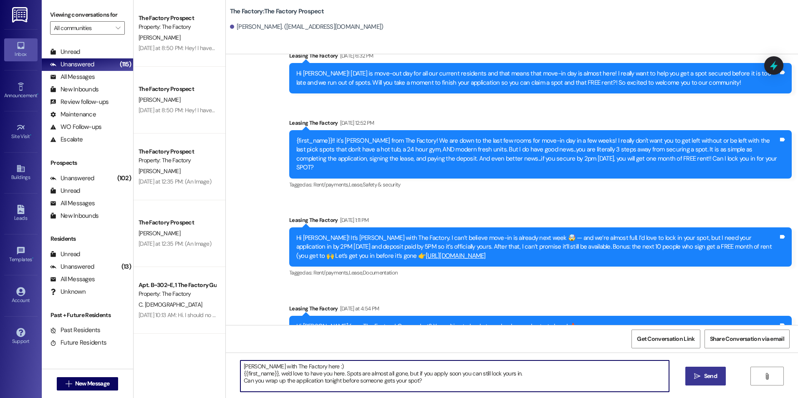
type textarea "[PERSON_NAME] with The Factory here :) {{first_name}}, we'd love to have you he…"
click at [694, 381] on button " Send" at bounding box center [705, 376] width 40 height 19
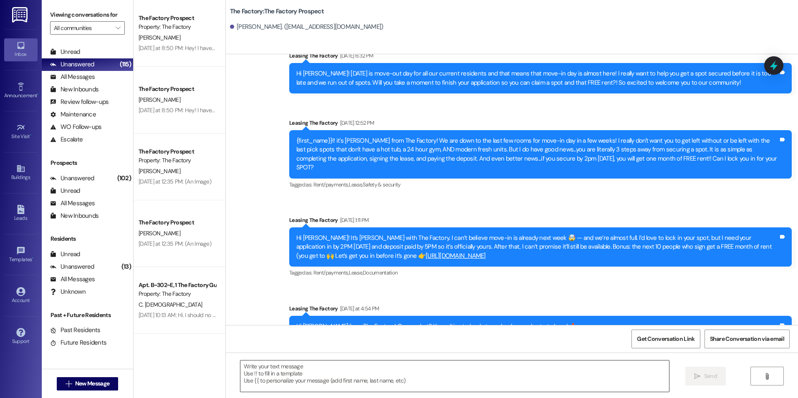
click at [518, 380] on textarea at bounding box center [454, 376] width 428 height 31
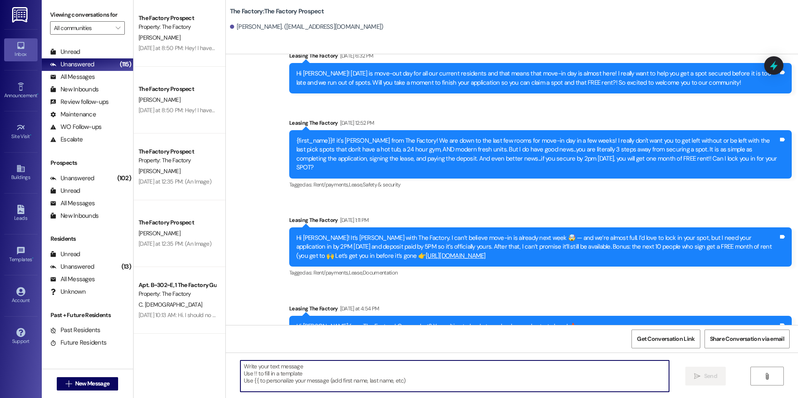
paste textarea "[URL][DOMAIN_NAME]"
type textarea "[URL][DOMAIN_NAME]"
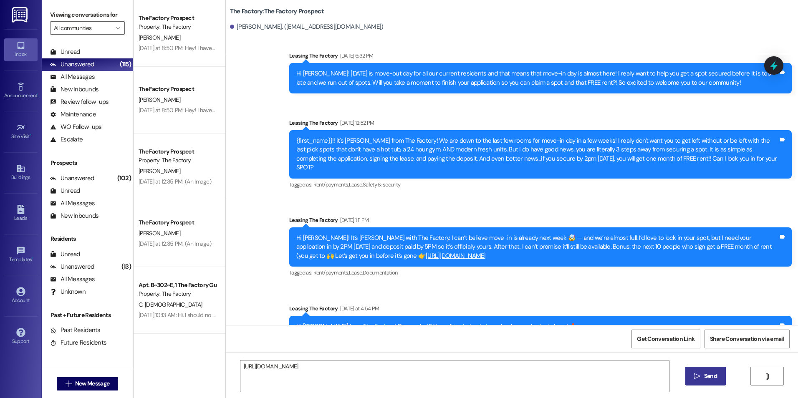
click at [705, 377] on span "Send" at bounding box center [710, 376] width 13 height 9
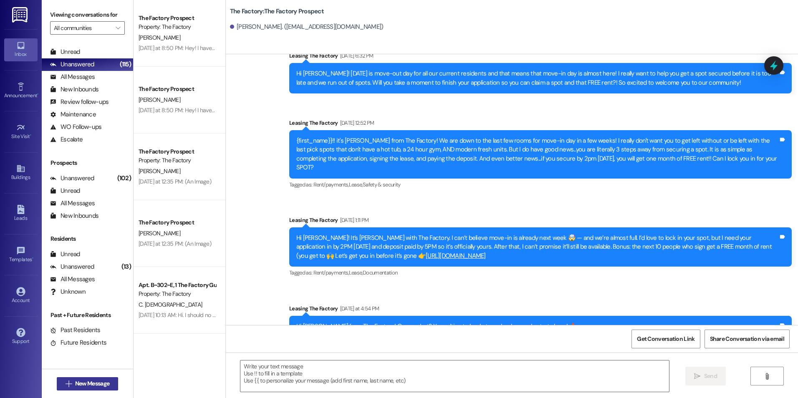
click at [103, 379] on button " New Message" at bounding box center [88, 383] width 62 height 13
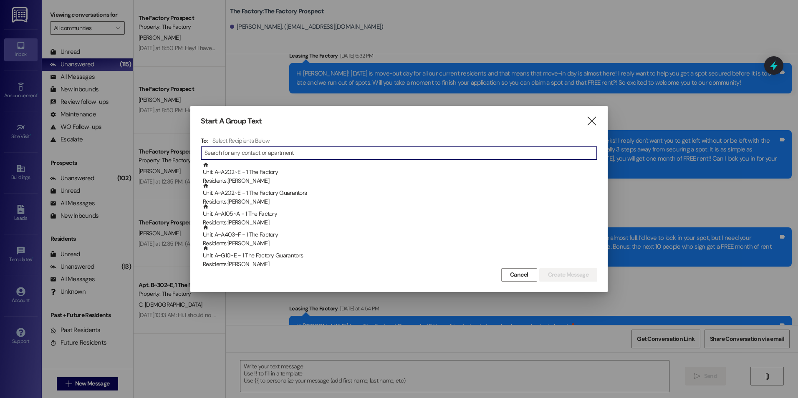
click at [211, 152] on input at bounding box center [401, 153] width 392 height 12
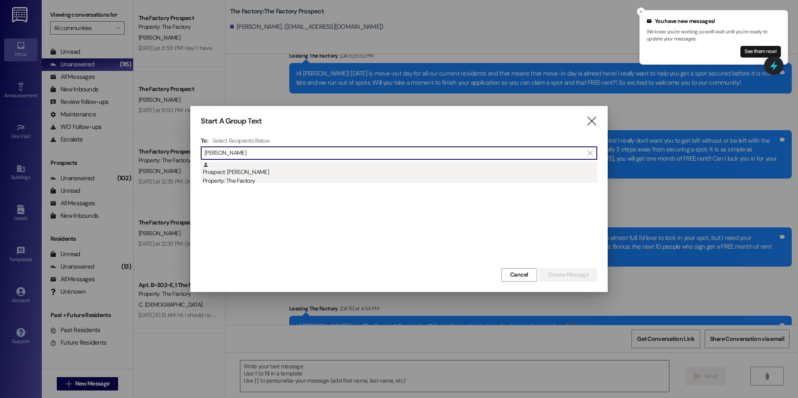
type input "[PERSON_NAME]"
click at [244, 168] on div "Prospect: [PERSON_NAME] Property: The Factory" at bounding box center [400, 174] width 394 height 24
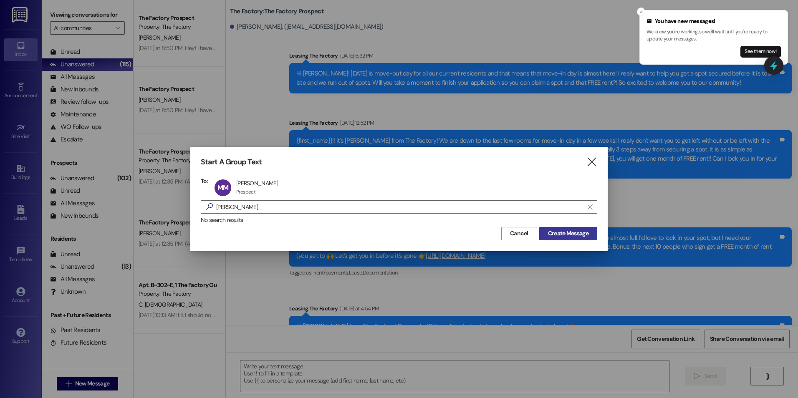
click at [560, 235] on span "Create Message" at bounding box center [568, 233] width 40 height 9
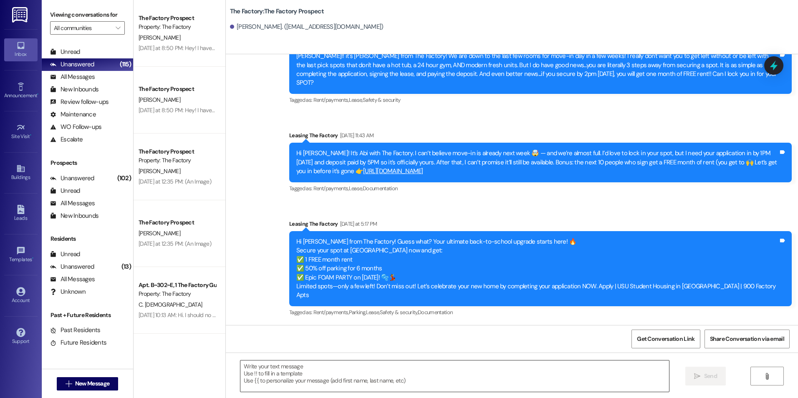
scroll to position [2369, 0]
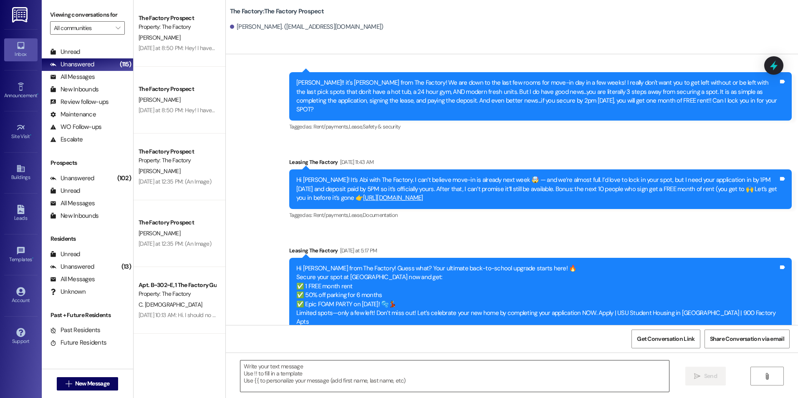
click at [359, 373] on textarea at bounding box center [454, 376] width 428 height 31
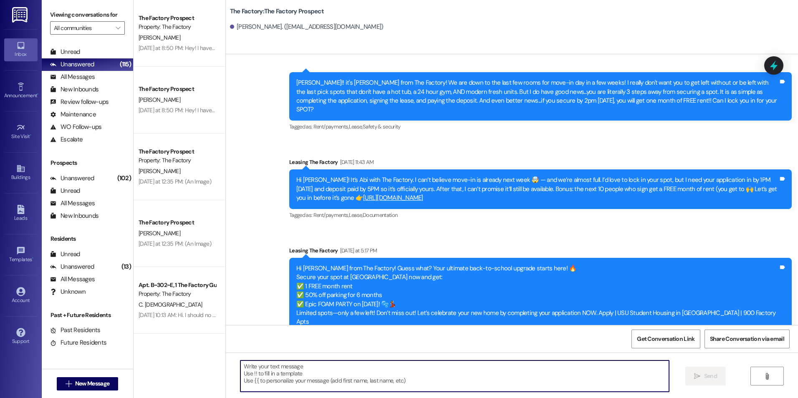
paste textarea "[PERSON_NAME] with The Factory here :) {{first_name}}, we'd love to have you he…"
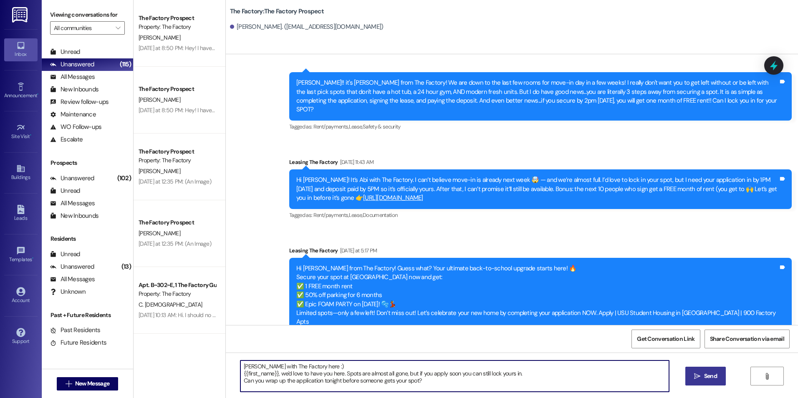
type textarea "[PERSON_NAME] with The Factory here :) {{first_name}}, we'd love to have you he…"
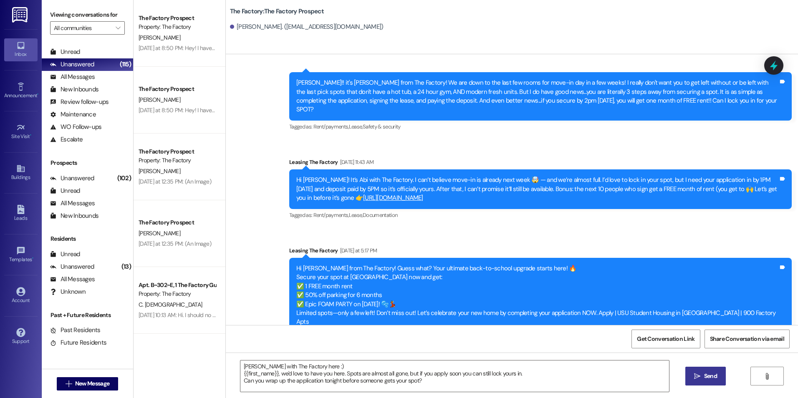
drag, startPoint x: 507, startPoint y: 227, endPoint x: 484, endPoint y: 338, distance: 113.8
click at [700, 376] on span " Send" at bounding box center [706, 376] width 26 height 9
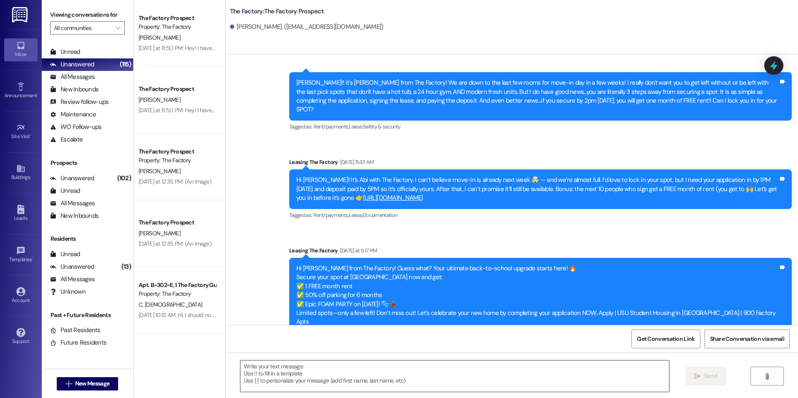
scroll to position [2445, 0]
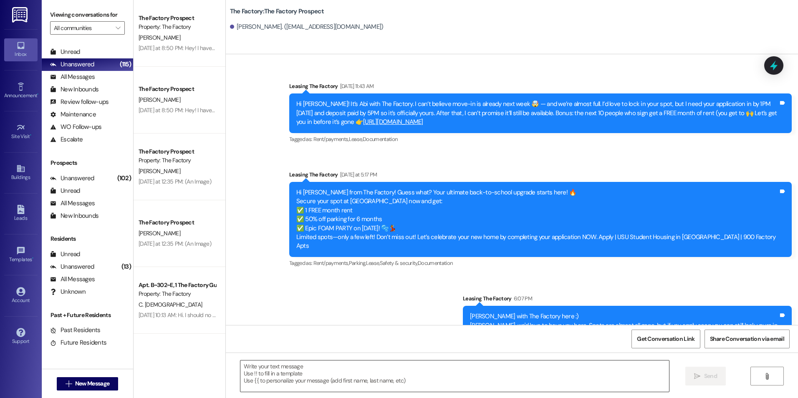
click at [389, 372] on textarea at bounding box center [454, 376] width 428 height 31
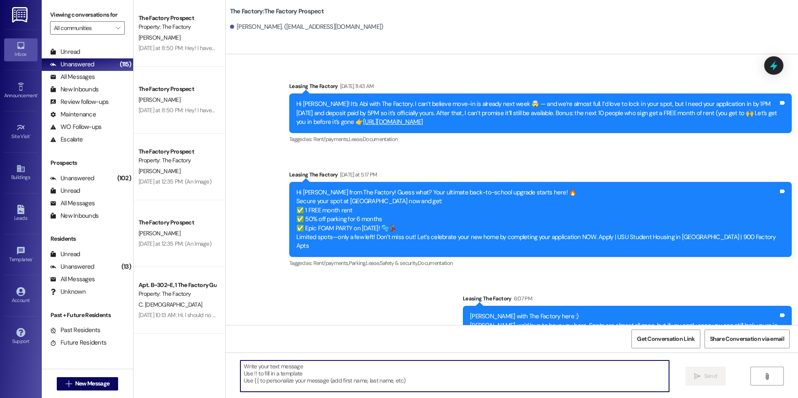
paste textarea "[URL][DOMAIN_NAME]"
type textarea "[URL][DOMAIN_NAME]"
click at [700, 379] on span " Send" at bounding box center [706, 376] width 26 height 9
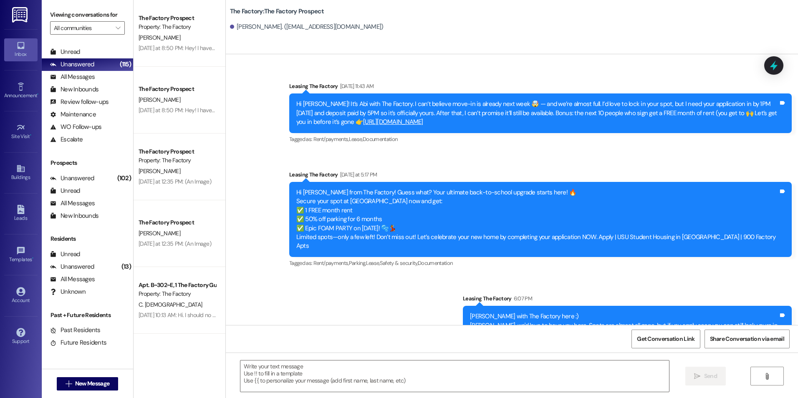
scroll to position [2503, 0]
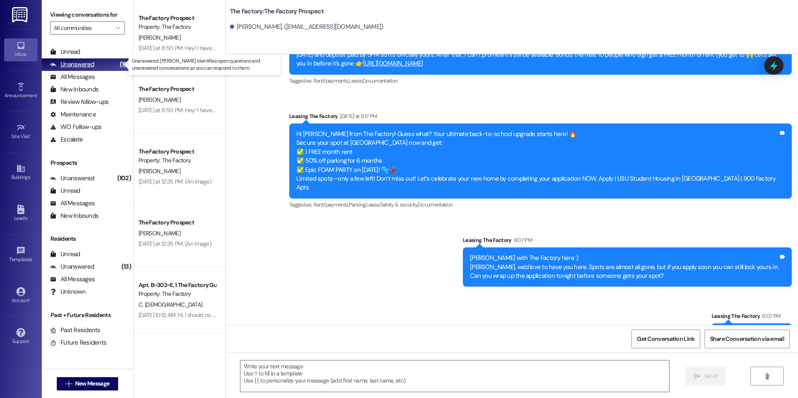
click at [76, 64] on div "Unanswered" at bounding box center [72, 64] width 44 height 9
click at [92, 50] on div "Unread (0)" at bounding box center [87, 52] width 91 height 13
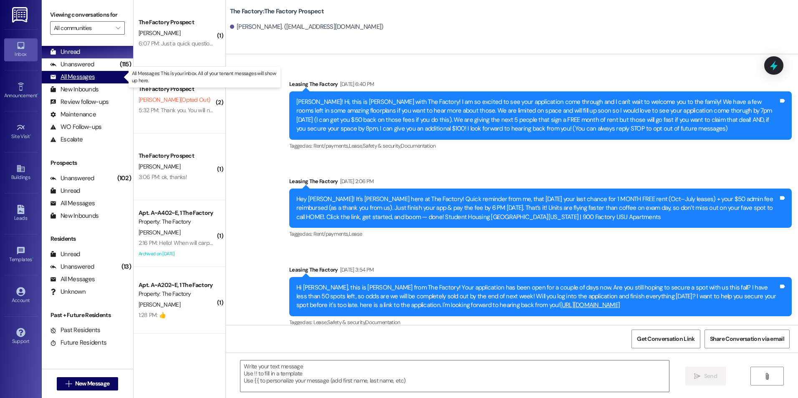
click at [91, 80] on div "All Messages" at bounding box center [72, 77] width 45 height 9
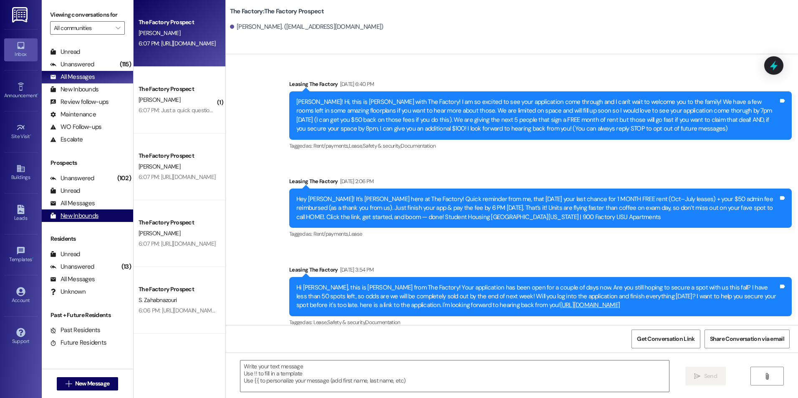
scroll to position [0, 0]
